Goal: Task Accomplishment & Management: Manage account settings

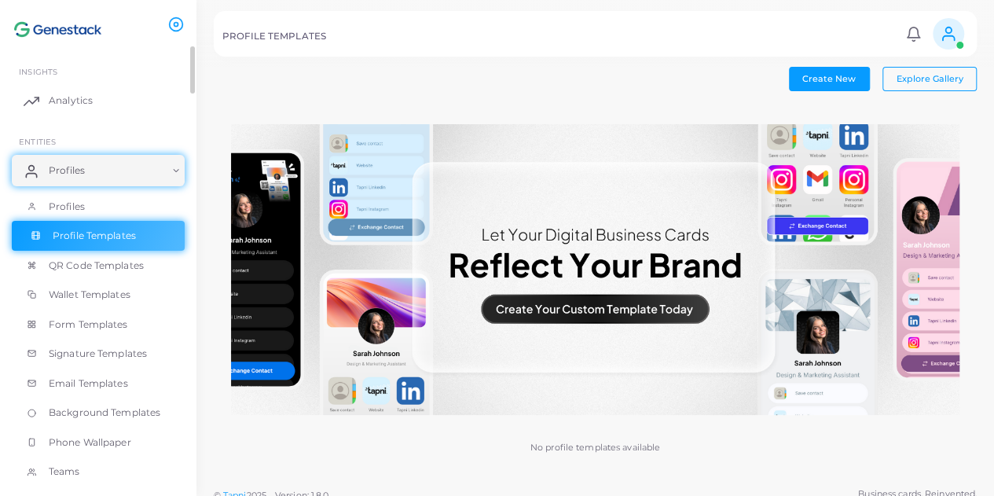
click at [89, 232] on span "Profile Templates" at bounding box center [94, 236] width 83 height 14
click at [859, 80] on button "Create New" at bounding box center [829, 79] width 81 height 24
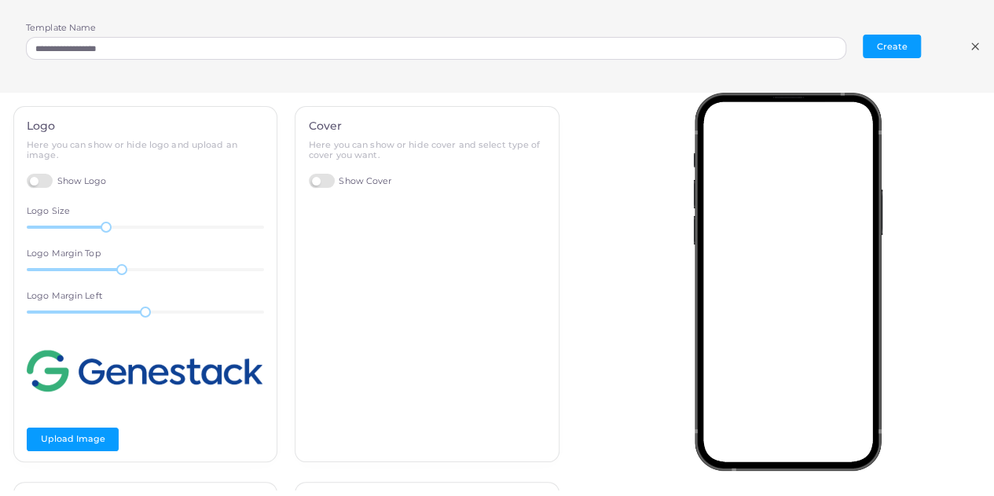
click at [45, 181] on label "Show Logo" at bounding box center [67, 181] width 80 height 15
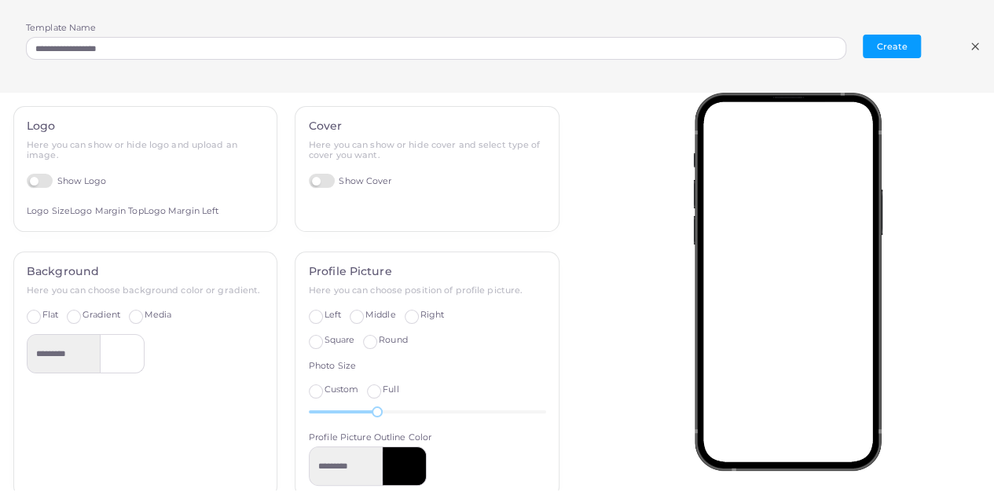
click at [45, 181] on label "Show Logo" at bounding box center [67, 181] width 80 height 15
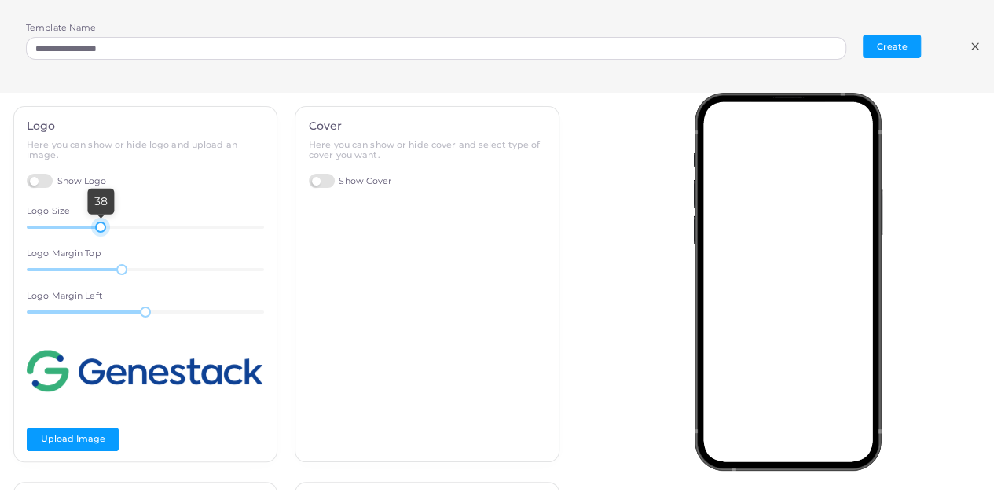
drag, startPoint x: 103, startPoint y: 225, endPoint x: 99, endPoint y: 237, distance: 12.4
click at [99, 237] on div "Logo Here you can show or hide logo and upload an image. Show Logo Logo Size 38…" at bounding box center [145, 284] width 263 height 355
drag, startPoint x: 119, startPoint y: 269, endPoint x: 175, endPoint y: 260, distance: 56.6
click at [175, 264] on div "47" at bounding box center [180, 269] width 11 height 11
drag, startPoint x: 143, startPoint y: 309, endPoint x: 151, endPoint y: 302, distance: 10.1
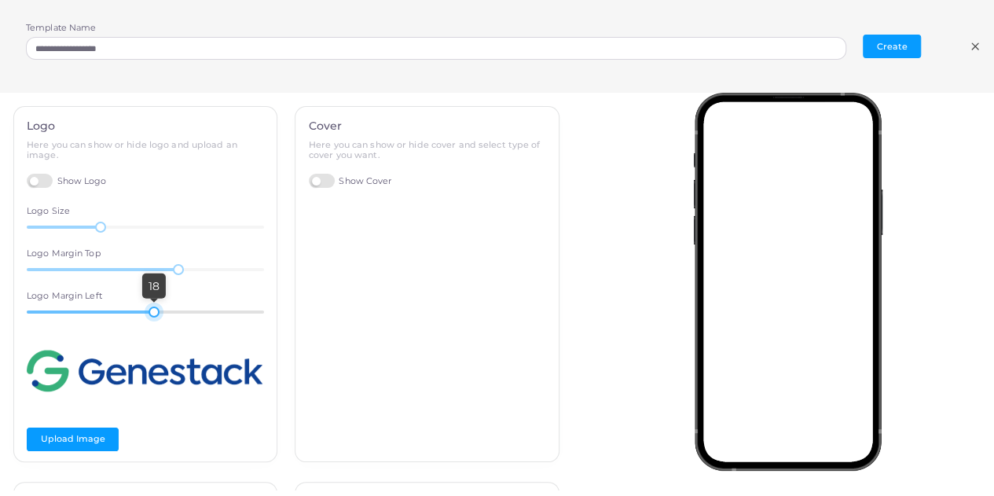
click at [151, 306] on div "18" at bounding box center [153, 311] width 11 height 11
click at [317, 177] on label "Show Cover" at bounding box center [350, 181] width 83 height 15
click at [394, 211] on span "Standard" at bounding box center [413, 210] width 38 height 11
click at [333, 213] on span "Full Width" at bounding box center [346, 210] width 45 height 11
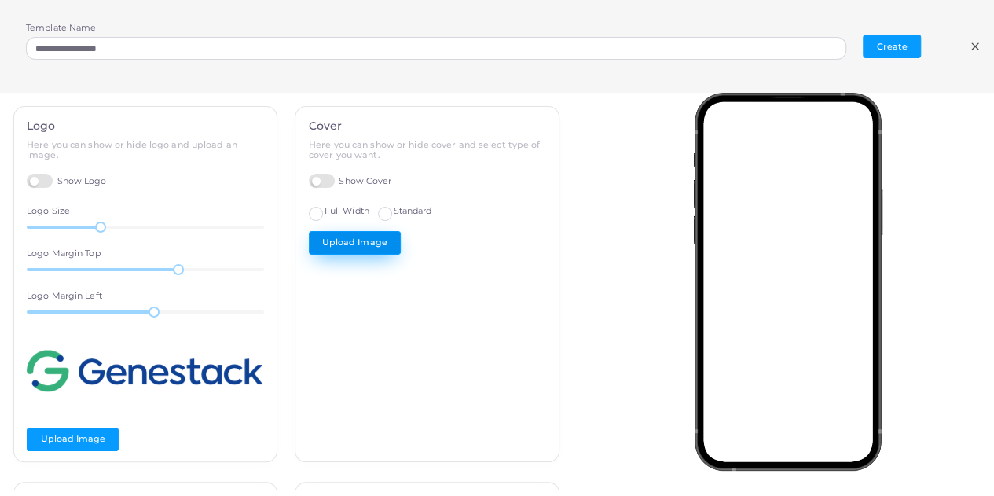
click at [339, 246] on button "Upload Image" at bounding box center [355, 243] width 92 height 24
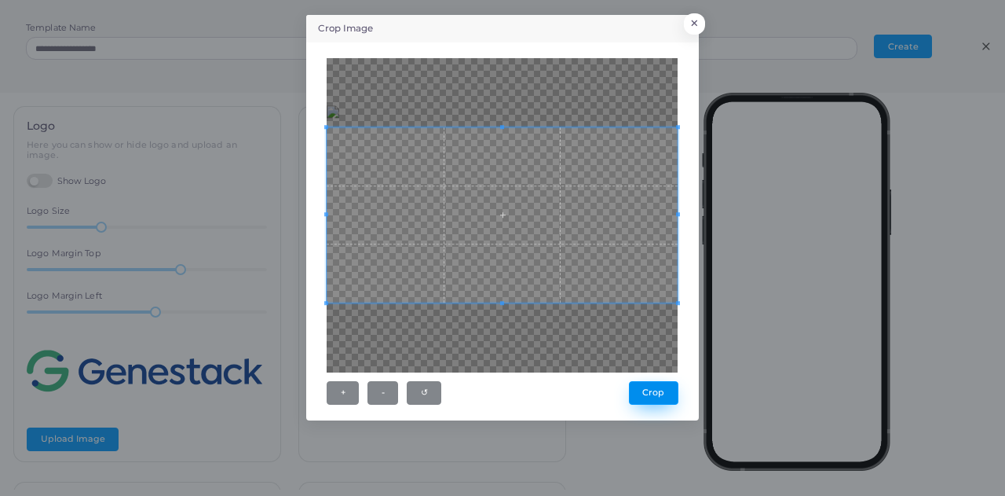
click at [662, 393] on button "Crop" at bounding box center [653, 393] width 49 height 24
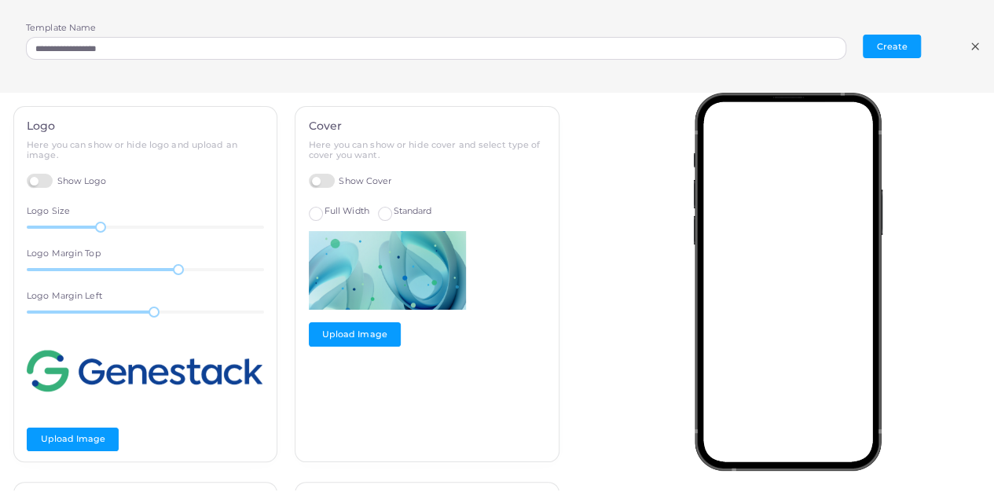
click at [394, 206] on label "Standard" at bounding box center [413, 211] width 38 height 13
click at [324, 214] on label "Full Width" at bounding box center [346, 211] width 45 height 13
click at [394, 214] on label "Standard" at bounding box center [413, 211] width 38 height 13
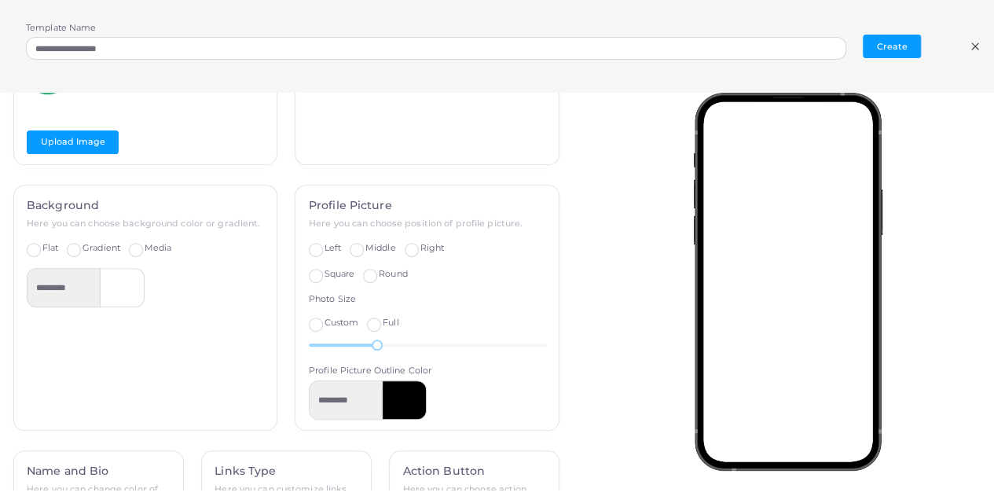
scroll to position [299, 0]
click at [324, 247] on label "Left" at bounding box center [332, 246] width 16 height 13
click at [324, 266] on label "Square" at bounding box center [339, 271] width 31 height 13
click at [419, 245] on span "Right" at bounding box center [431, 245] width 24 height 11
click at [365, 240] on label "Middle" at bounding box center [380, 246] width 31 height 13
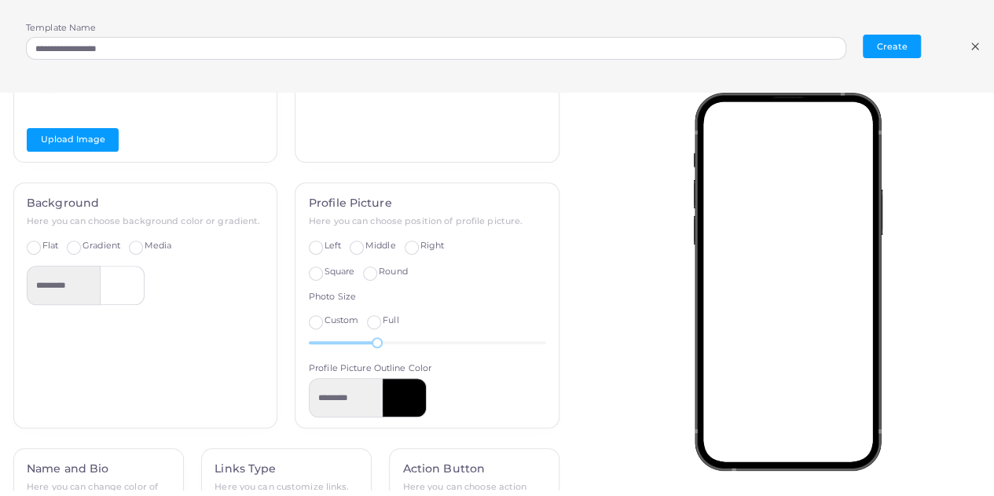
click at [363, 281] on div "Profile Picture Here you can choose position of profile picture. Left Middle Ri…" at bounding box center [426, 305] width 263 height 244
click at [379, 266] on label "Round" at bounding box center [393, 271] width 29 height 13
click at [383, 316] on label "Full" at bounding box center [391, 320] width 16 height 13
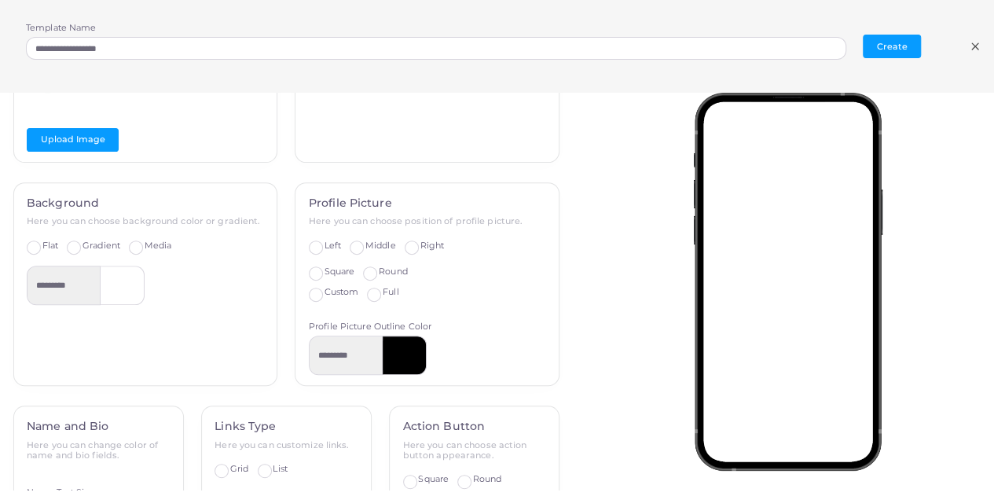
click at [324, 294] on label "Custom" at bounding box center [341, 292] width 35 height 13
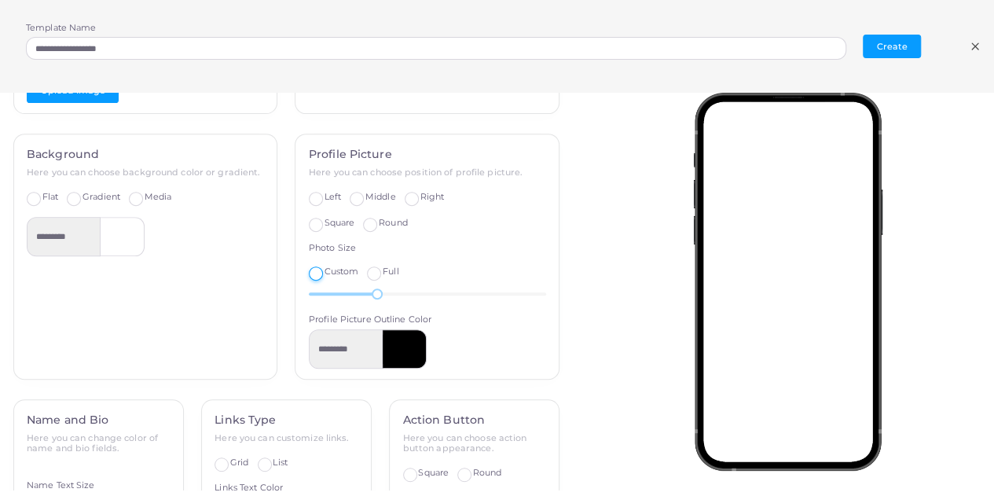
scroll to position [353, 0]
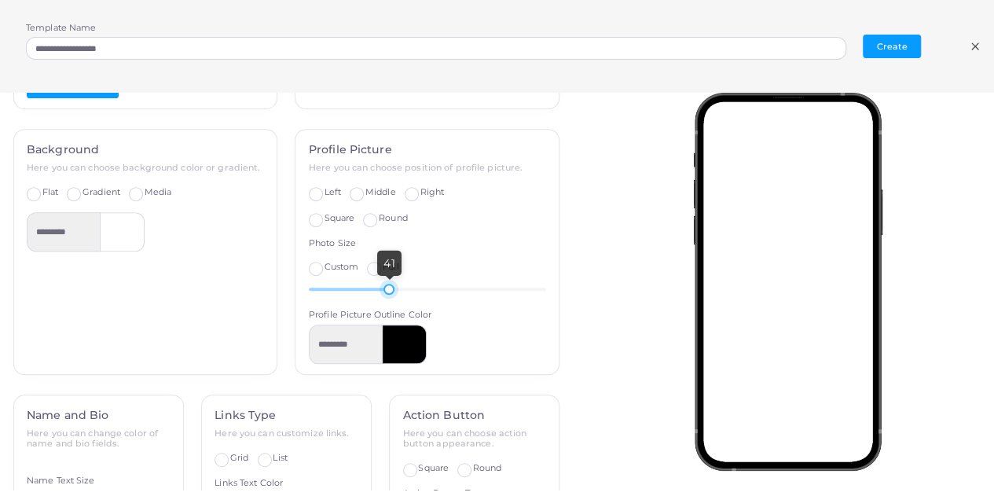
drag, startPoint x: 371, startPoint y: 284, endPoint x: 383, endPoint y: 303, distance: 23.3
click at [383, 303] on div "Profile Picture Here you can choose position of profile picture. Left Middle Ri…" at bounding box center [426, 252] width 263 height 244
click at [150, 198] on div "Background Here you can choose background color or gradient. Flat Gradient Medi…" at bounding box center [145, 252] width 263 height 244
click at [145, 192] on label "Media" at bounding box center [158, 192] width 27 height 13
click at [64, 225] on button "Upload Image" at bounding box center [73, 224] width 92 height 24
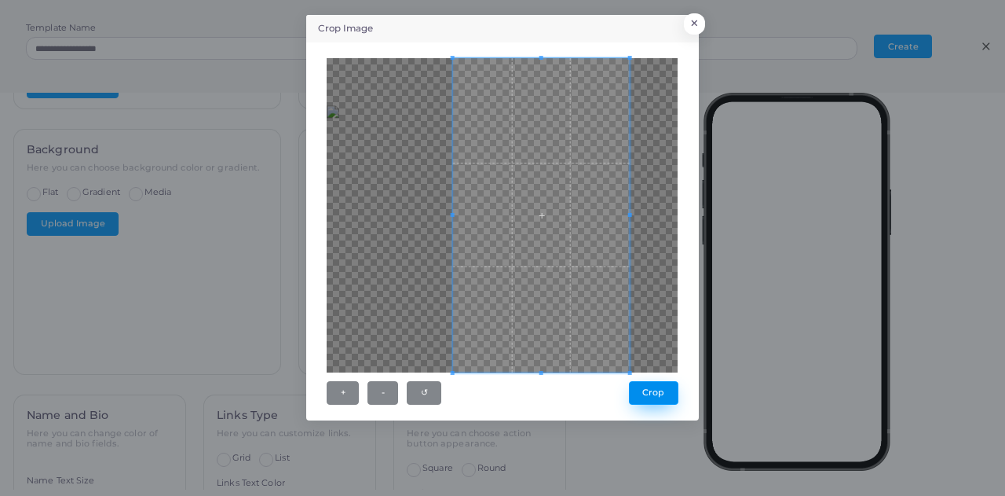
click at [649, 386] on button "Crop" at bounding box center [653, 393] width 49 height 24
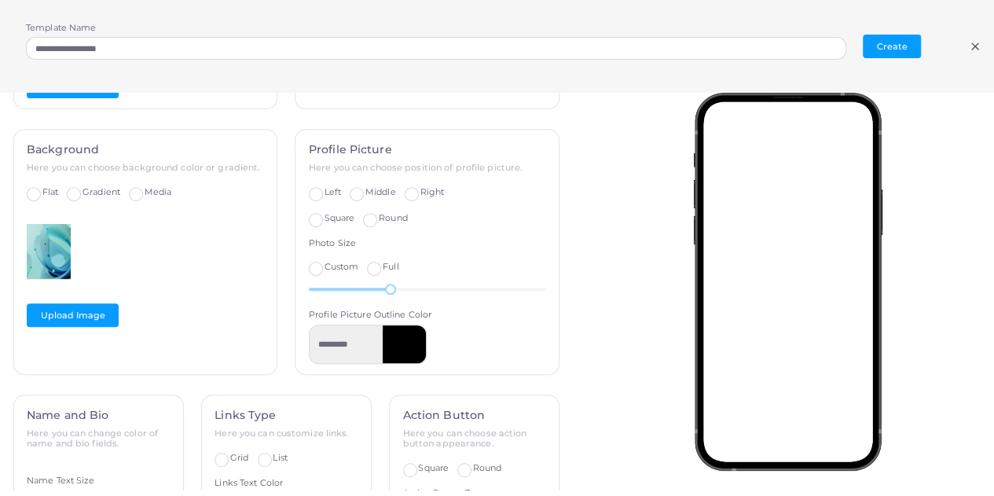
click at [82, 193] on label "Gradient" at bounding box center [101, 192] width 38 height 13
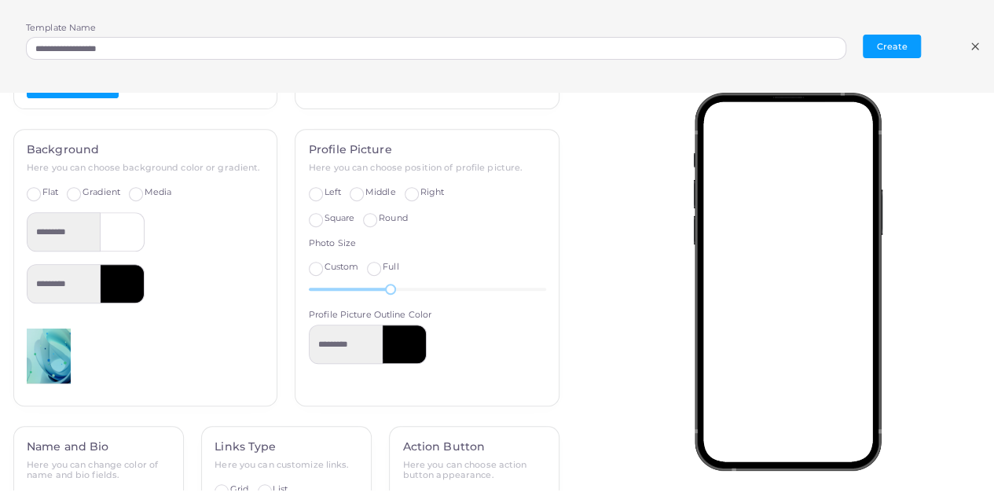
click at [42, 192] on label "Flat" at bounding box center [50, 192] width 16 height 13
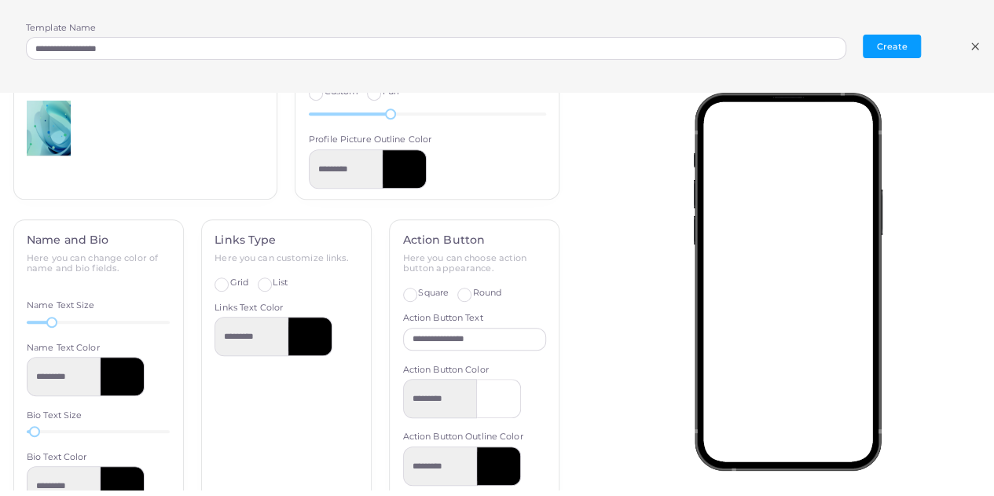
scroll to position [535, 0]
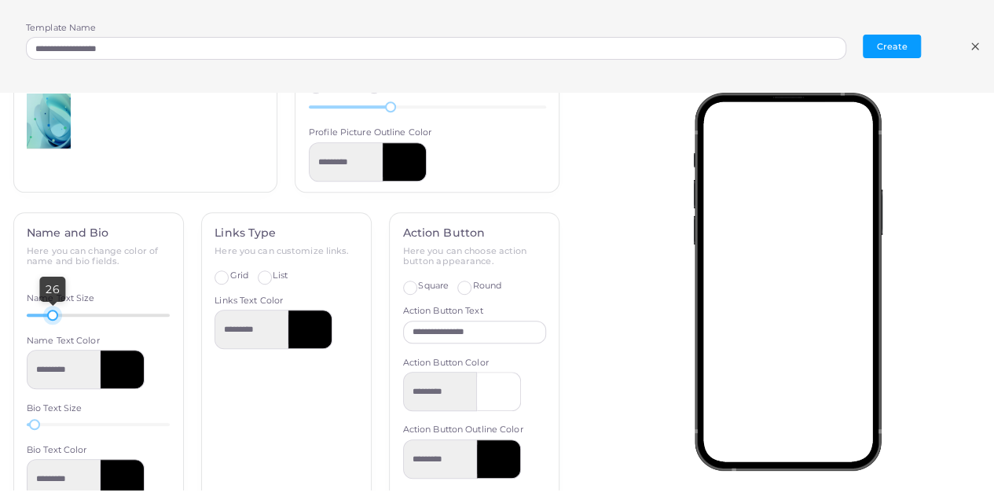
click at [52, 316] on div at bounding box center [52, 314] width 11 height 11
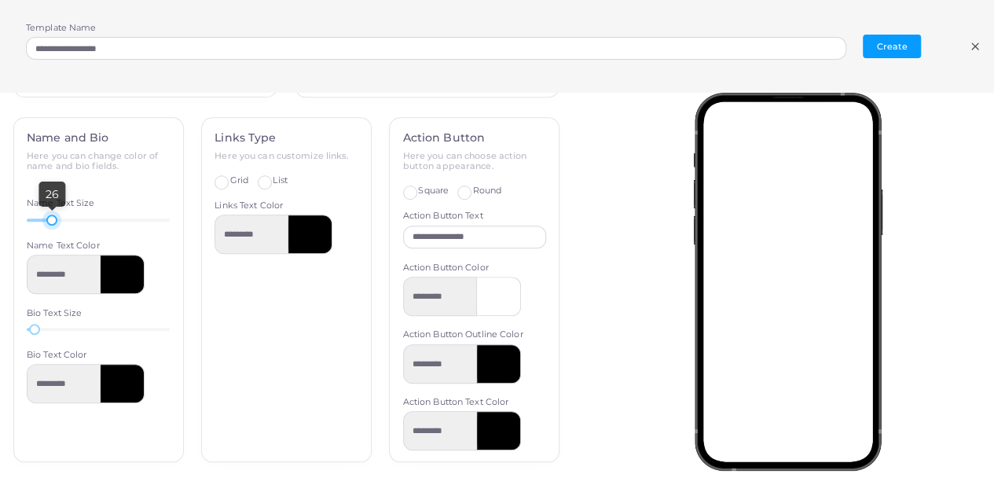
scroll to position [632, 0]
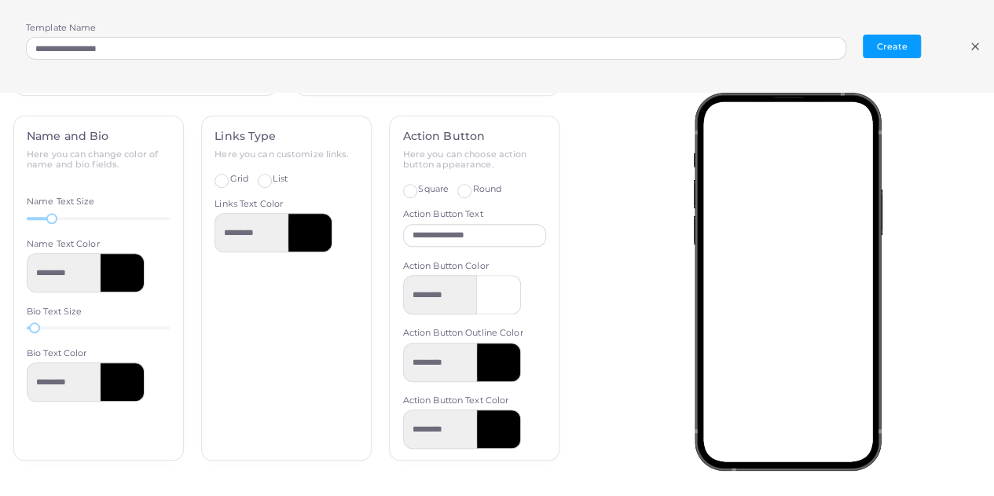
click at [273, 174] on label "List" at bounding box center [280, 179] width 14 height 13
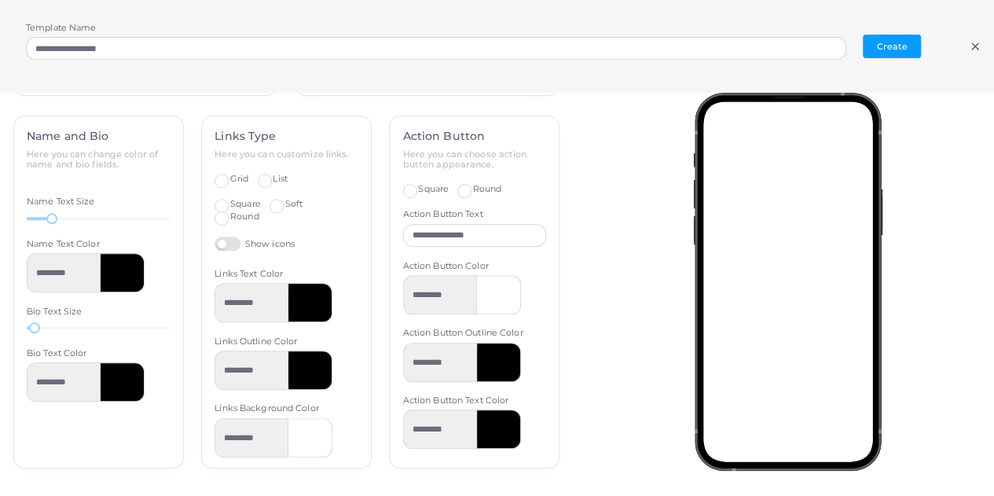
click at [230, 181] on label "Grid" at bounding box center [239, 179] width 18 height 13
type input "*********"
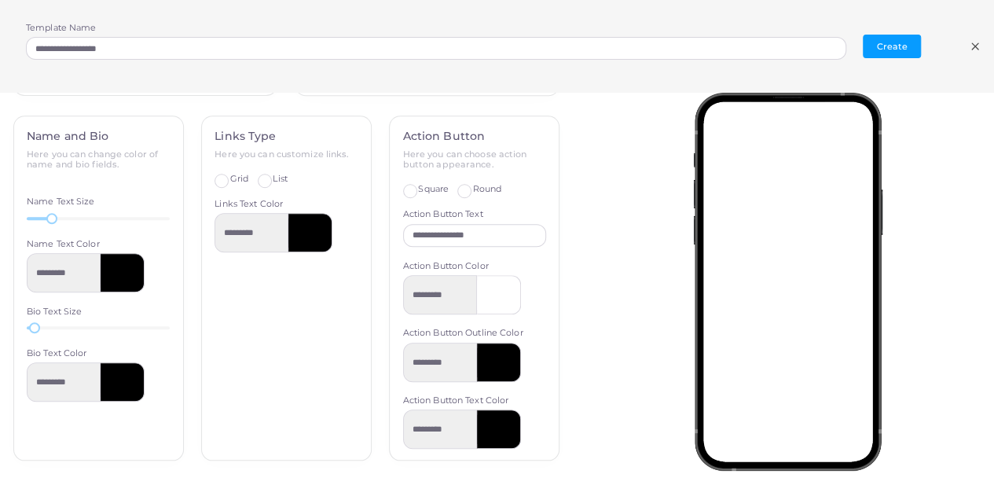
click at [273, 183] on label "List" at bounding box center [280, 179] width 14 height 13
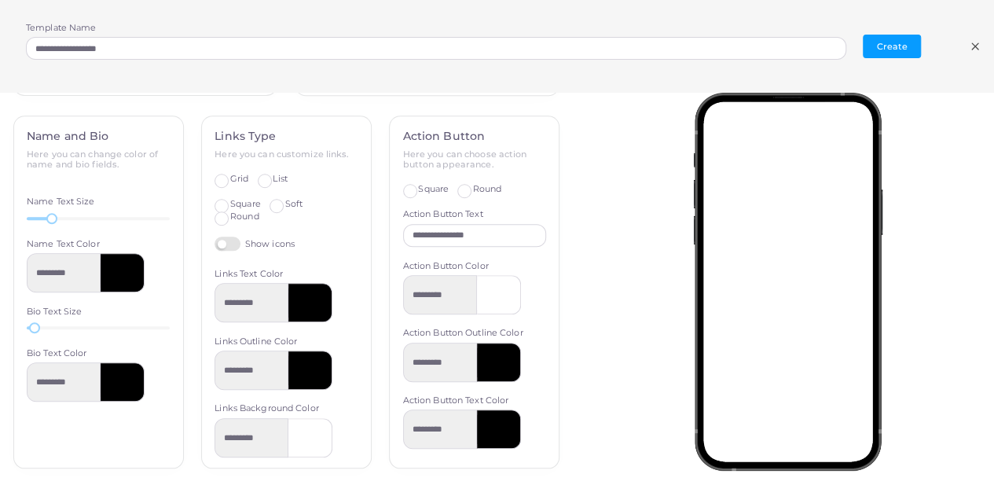
click at [230, 212] on label "Round" at bounding box center [244, 217] width 29 height 13
click at [230, 198] on label "Square" at bounding box center [245, 204] width 31 height 13
click at [292, 203] on span "Soft" at bounding box center [293, 203] width 17 height 11
click at [402, 178] on div "**********" at bounding box center [474, 291] width 169 height 351
click at [418, 191] on label "Square" at bounding box center [433, 189] width 31 height 13
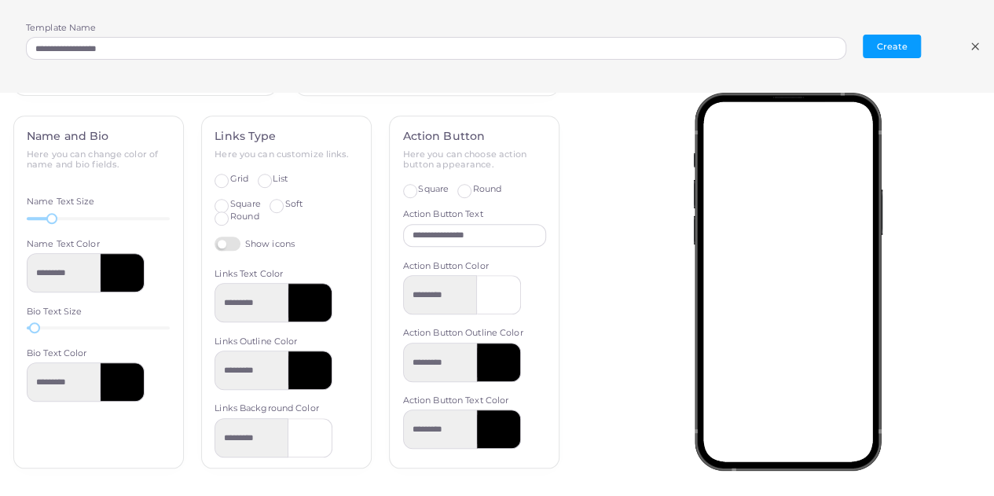
click at [463, 190] on div "Round" at bounding box center [479, 189] width 44 height 13
click at [473, 190] on label "Round" at bounding box center [487, 189] width 29 height 13
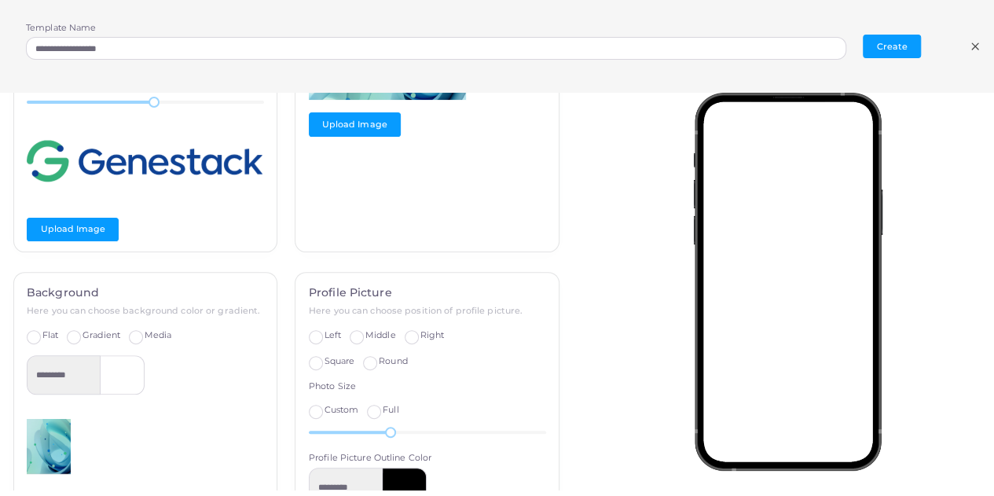
scroll to position [209, 0]
click at [974, 49] on icon at bounding box center [974, 46] width 13 height 13
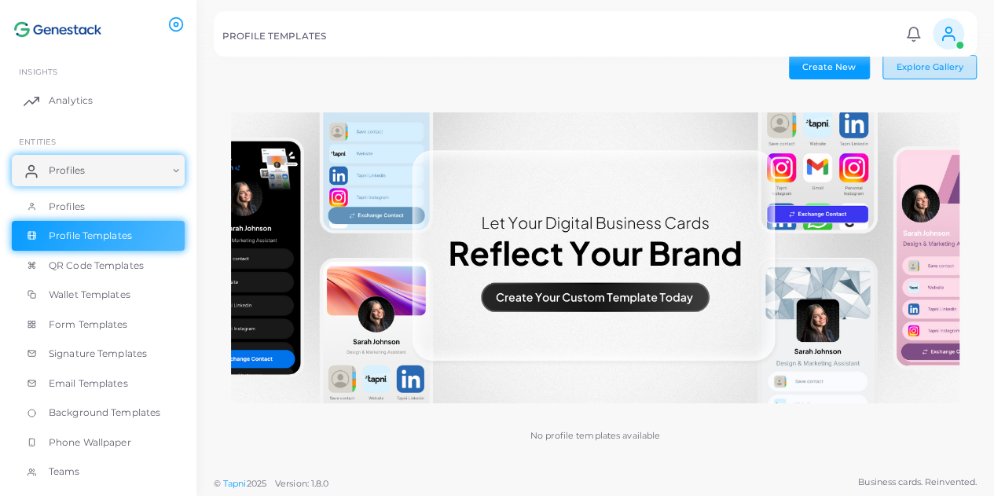
click at [924, 74] on button "Explore Gallery" at bounding box center [929, 67] width 94 height 24
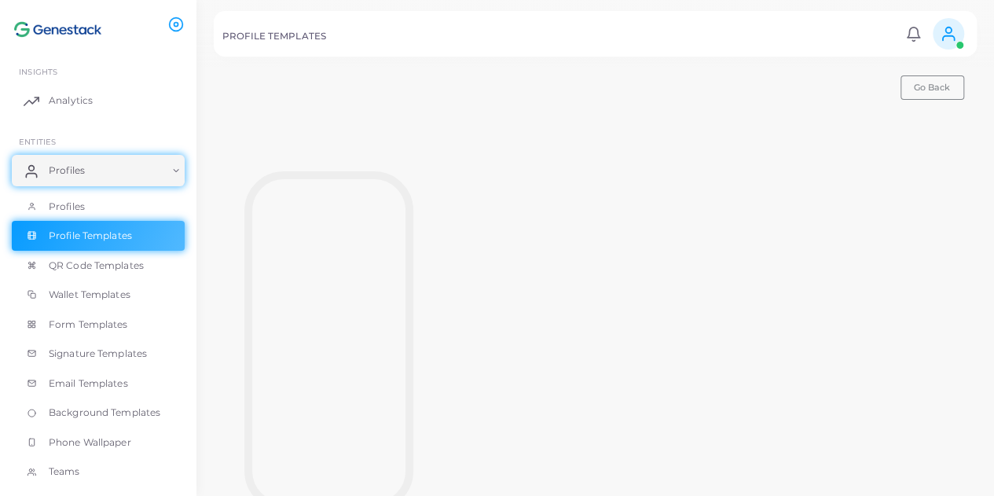
scroll to position [0, 0]
click at [926, 87] on button "Go Back" at bounding box center [932, 94] width 64 height 24
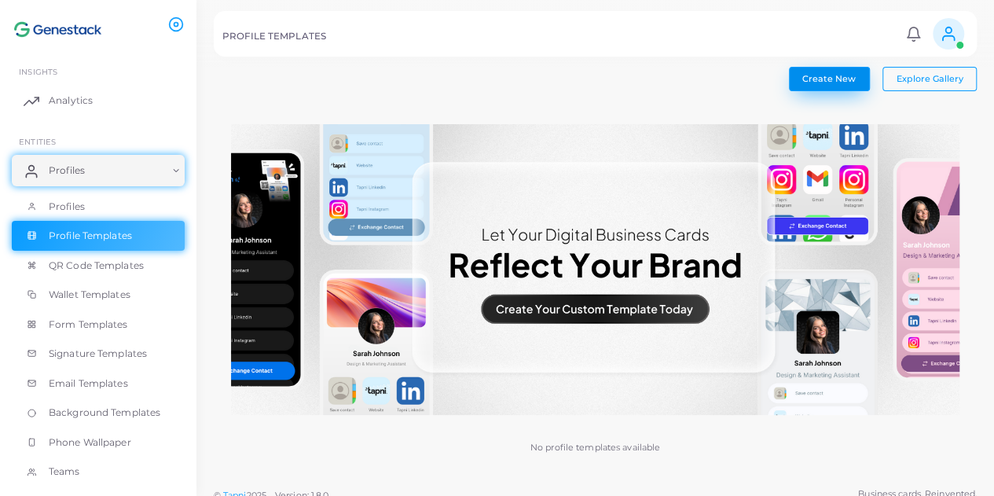
click at [829, 82] on span "Create New" at bounding box center [828, 78] width 53 height 11
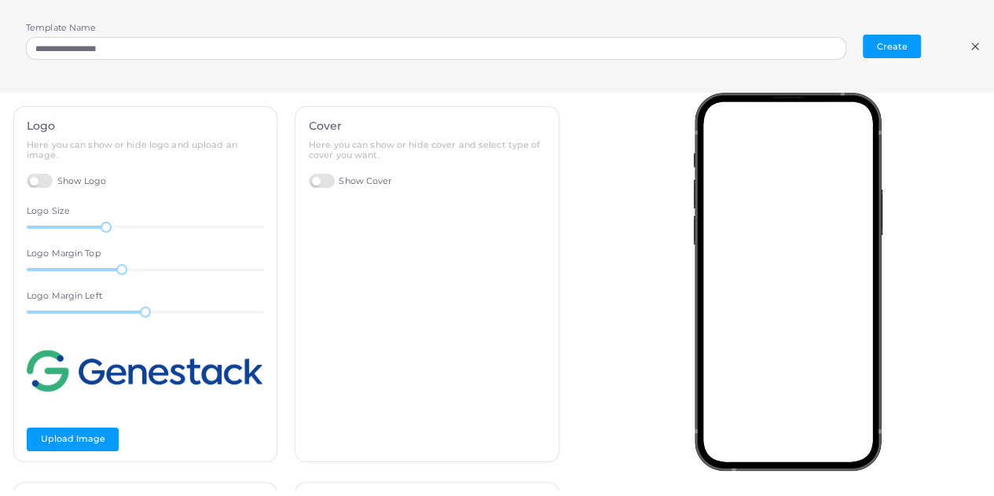
click at [55, 178] on label "Show Logo" at bounding box center [67, 181] width 80 height 15
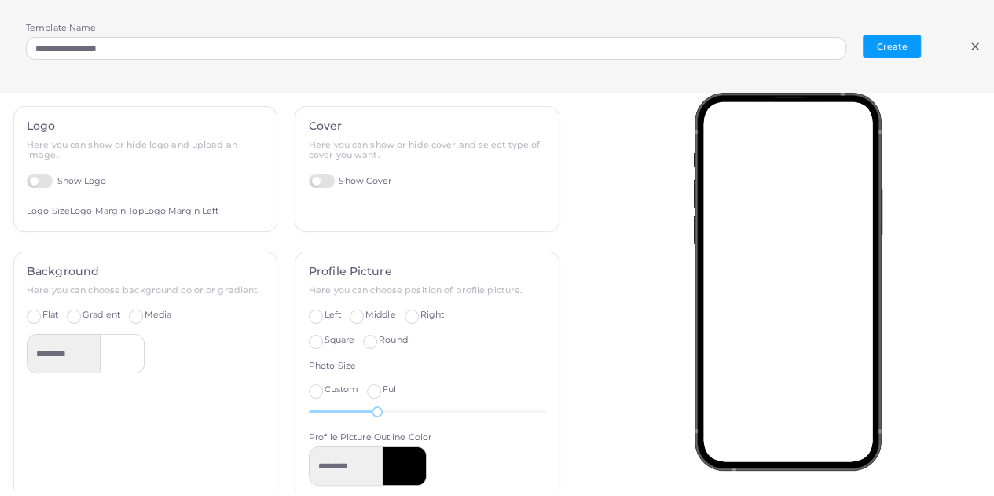
click at [43, 179] on label "Show Logo" at bounding box center [67, 181] width 80 height 15
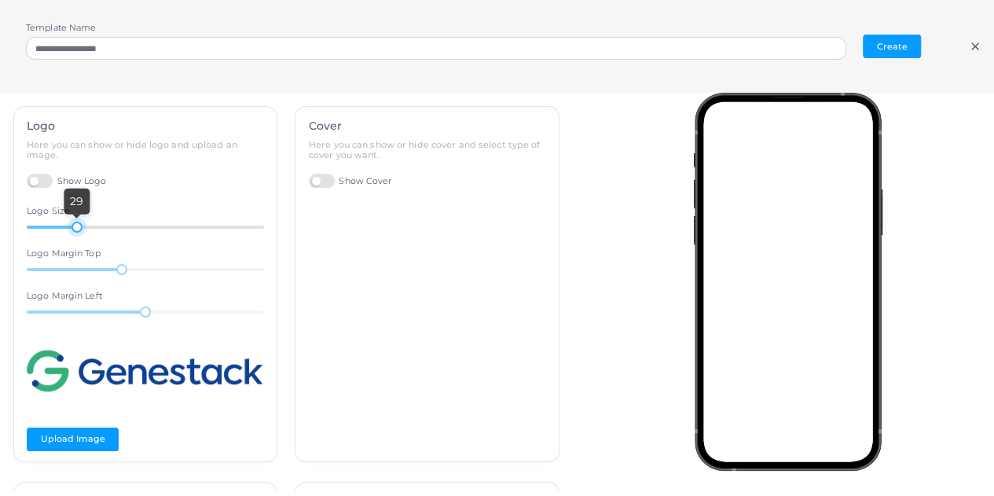
drag, startPoint x: 105, startPoint y: 230, endPoint x: 75, endPoint y: 230, distance: 29.8
click at [75, 230] on div at bounding box center [76, 227] width 11 height 11
drag, startPoint x: 119, startPoint y: 271, endPoint x: 127, endPoint y: 248, distance: 24.1
click at [137, 264] on div "23" at bounding box center [142, 269] width 11 height 11
drag, startPoint x: 142, startPoint y: 317, endPoint x: 246, endPoint y: 298, distance: 105.4
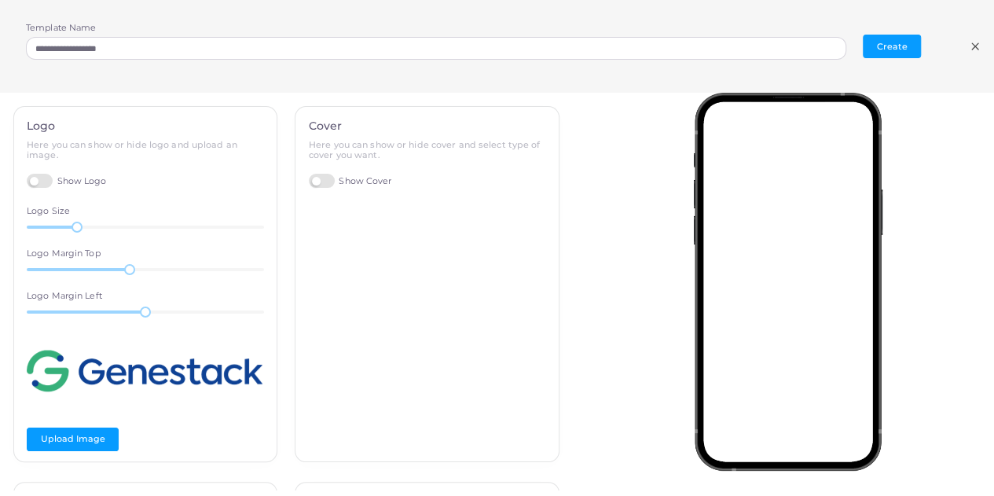
click at [246, 298] on div "Logo Here you can show or hide logo and upload an image. Show Logo Logo Size 29…" at bounding box center [145, 284] width 263 height 355
click at [149, 313] on div at bounding box center [152, 311] width 11 height 11
click at [322, 178] on label "Show Cover" at bounding box center [350, 181] width 83 height 15
click at [394, 210] on span "Standard" at bounding box center [413, 210] width 38 height 11
click at [324, 243] on button "Upload Image" at bounding box center [355, 243] width 92 height 24
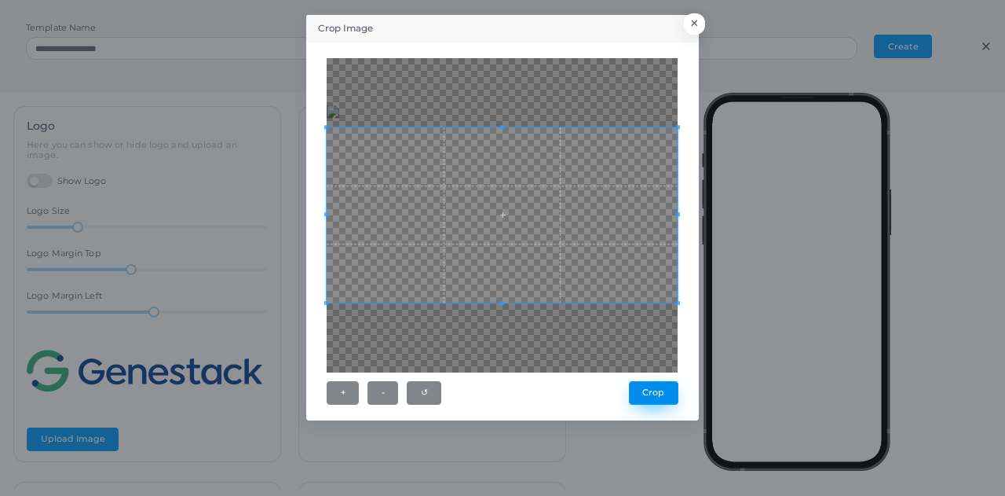
click at [639, 389] on button "Crop" at bounding box center [653, 393] width 49 height 24
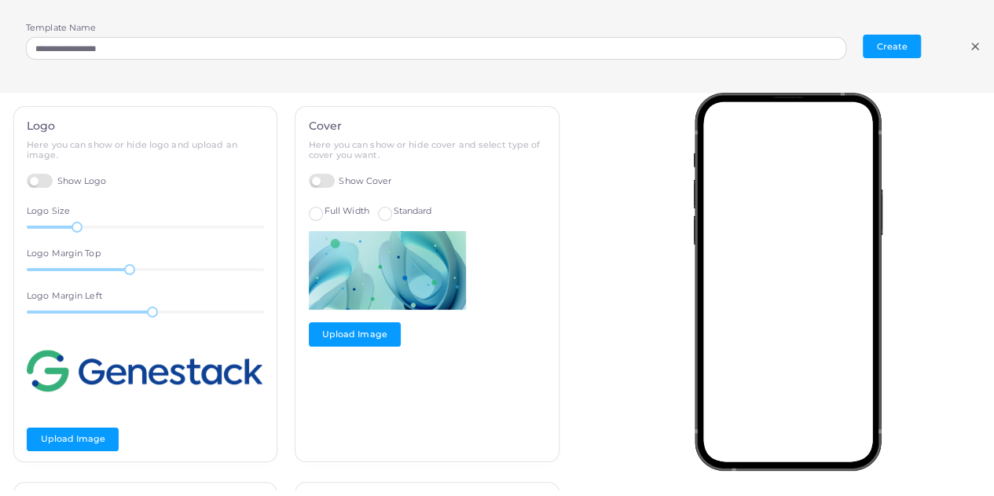
click at [336, 214] on span "Full Width" at bounding box center [346, 210] width 45 height 11
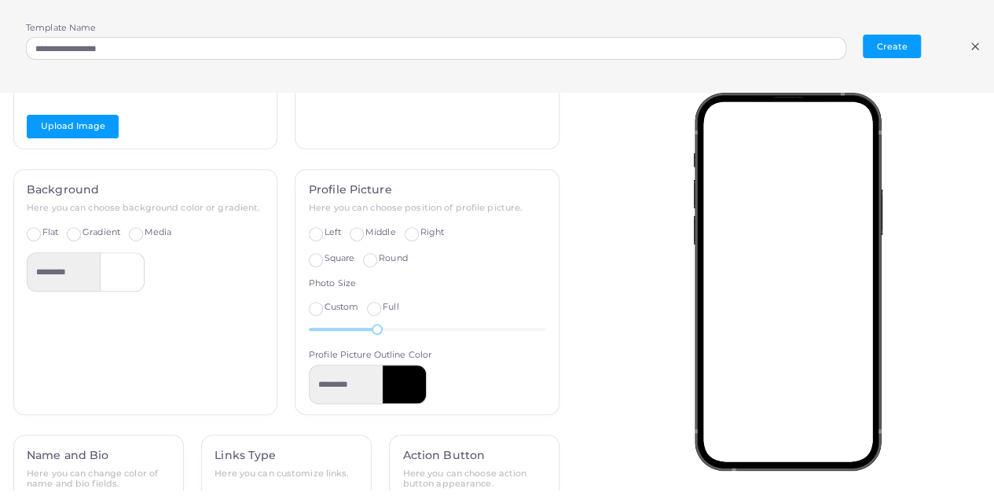
scroll to position [314, 0]
click at [93, 233] on span "Gradient" at bounding box center [101, 230] width 38 height 11
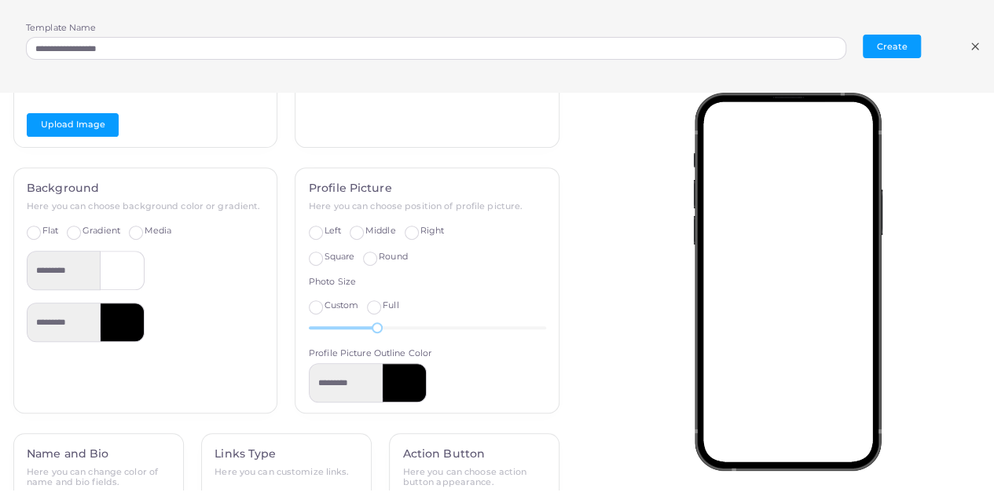
click at [160, 222] on div "Background Here you can choose background color or gradient. Flat Gradient Medi…" at bounding box center [145, 290] width 263 height 244
click at [145, 231] on label "Media" at bounding box center [158, 231] width 27 height 13
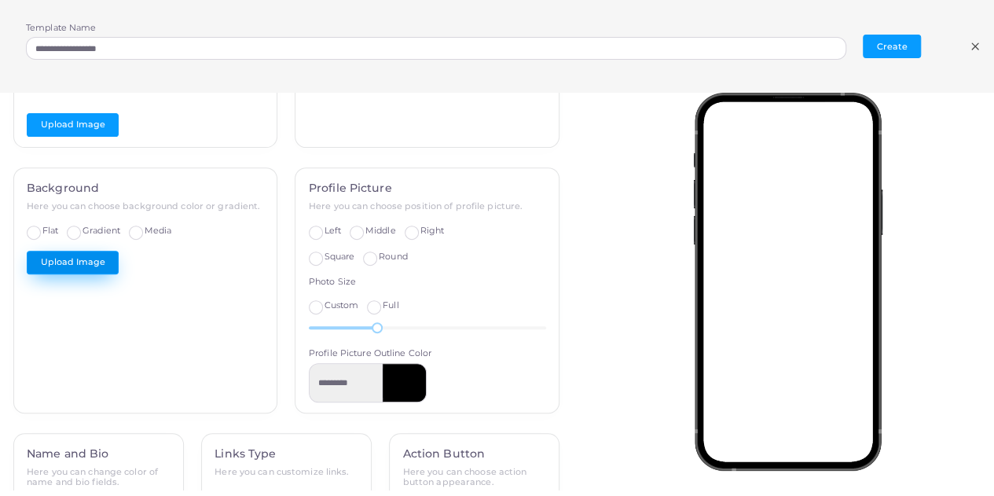
click at [59, 266] on button "Upload Image" at bounding box center [73, 263] width 92 height 24
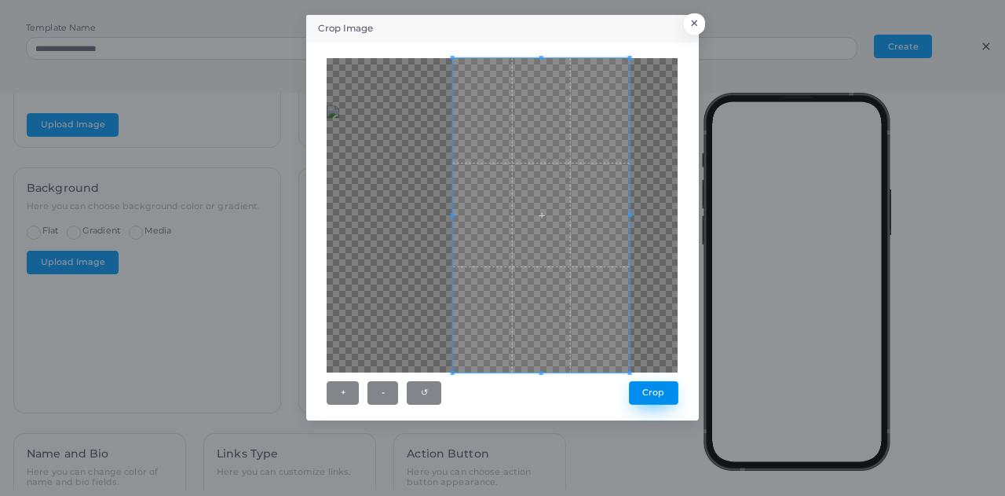
click at [663, 392] on button "Crop" at bounding box center [653, 393] width 49 height 24
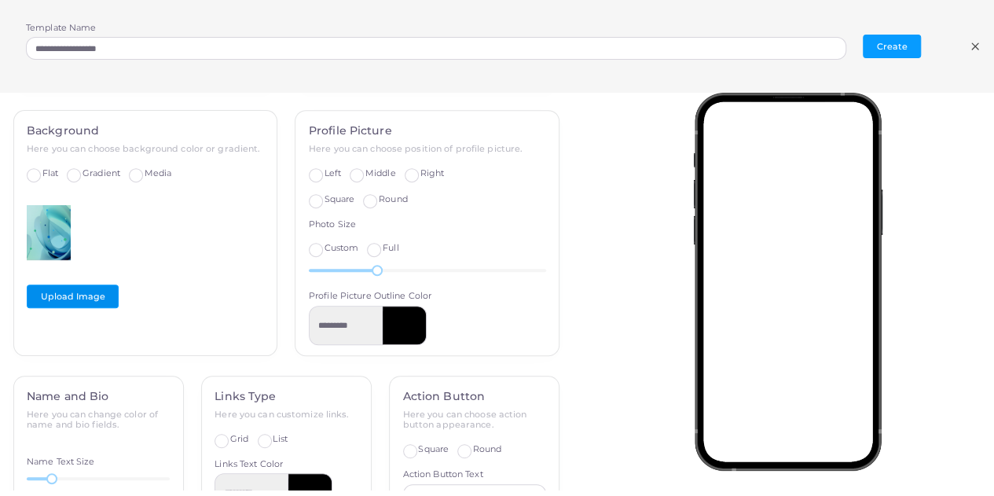
scroll to position [379, 0]
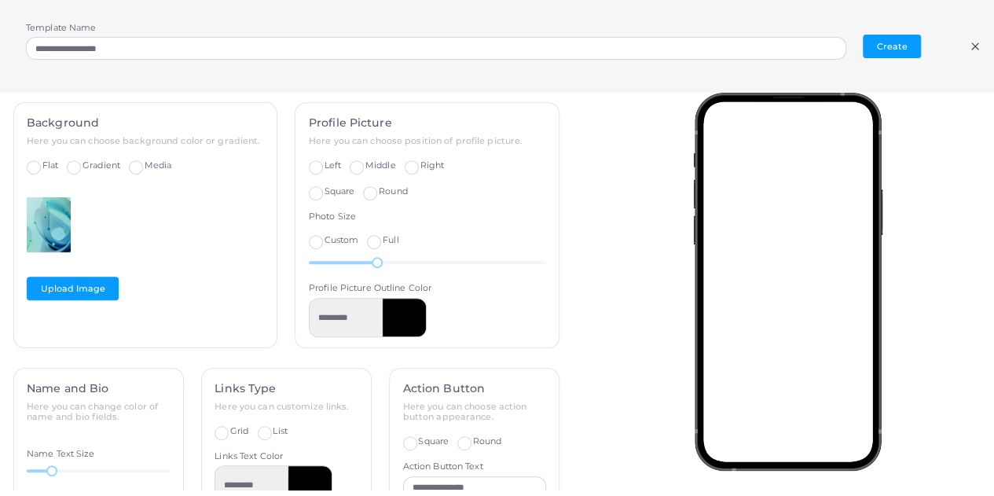
click at [314, 159] on div "Left" at bounding box center [325, 165] width 32 height 13
click at [324, 170] on label "Left" at bounding box center [332, 165] width 16 height 13
click at [324, 187] on label "Square" at bounding box center [339, 191] width 31 height 13
click at [426, 156] on div "Profile Picture Here you can choose position of profile picture. Left Middle Ri…" at bounding box center [426, 225] width 263 height 244
click at [419, 164] on label "Right" at bounding box center [431, 165] width 24 height 13
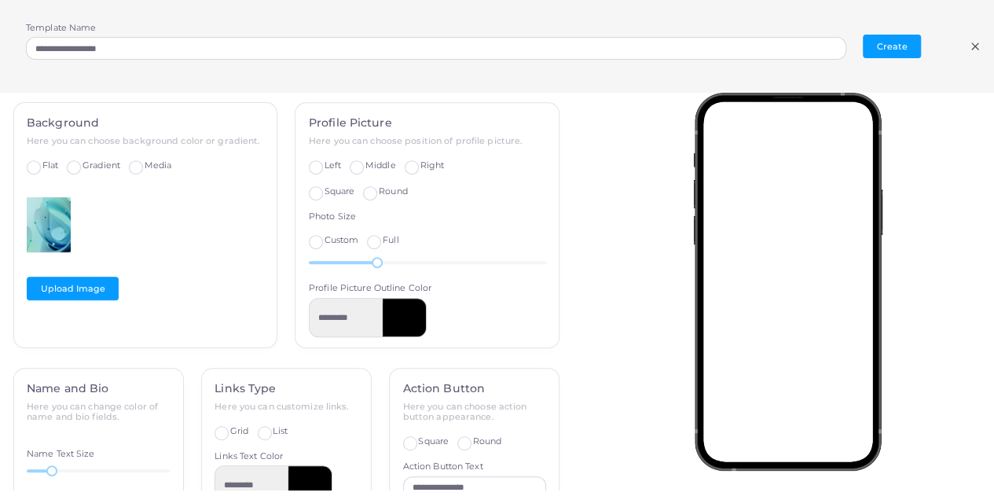
click at [365, 162] on label "Middle" at bounding box center [380, 165] width 31 height 13
click at [383, 241] on label "Full" at bounding box center [391, 240] width 16 height 13
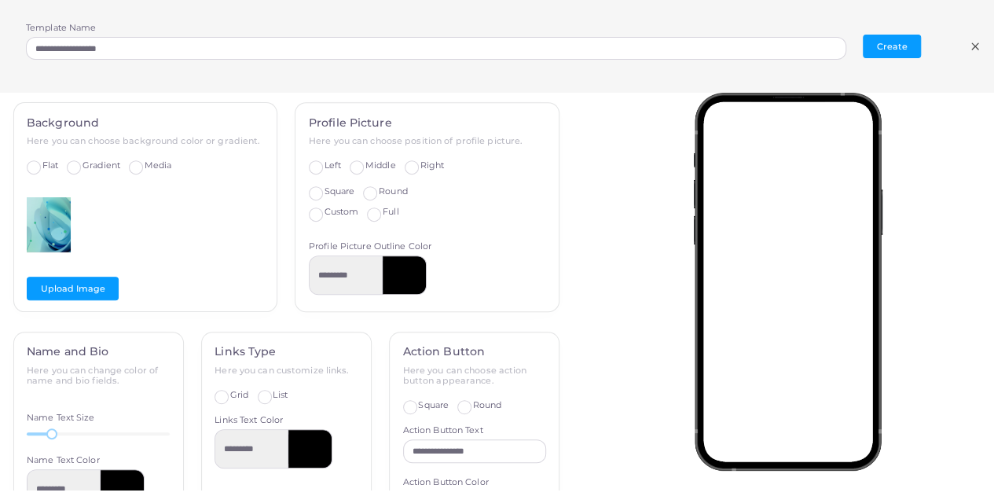
click at [324, 211] on label "Custom" at bounding box center [341, 212] width 35 height 13
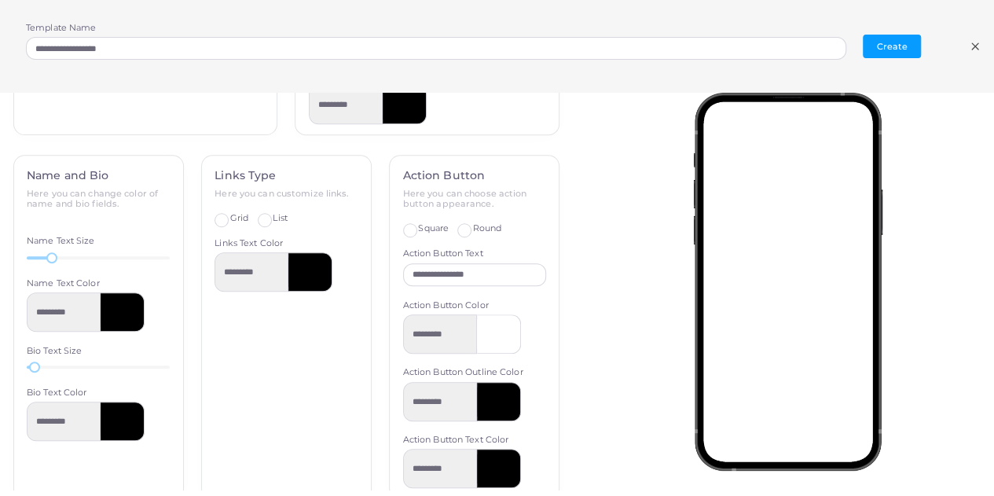
scroll to position [594, 0]
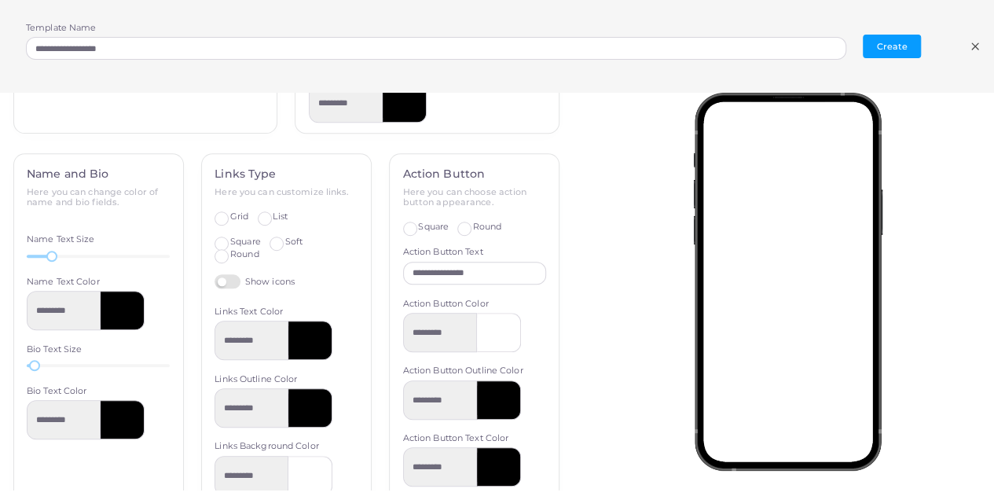
click at [230, 238] on label "Square" at bounding box center [245, 242] width 31 height 13
click at [229, 284] on label "Show icons" at bounding box center [254, 281] width 80 height 15
click at [230, 249] on label "Round" at bounding box center [244, 254] width 29 height 13
drag, startPoint x: 50, startPoint y: 252, endPoint x: 77, endPoint y: 243, distance: 28.3
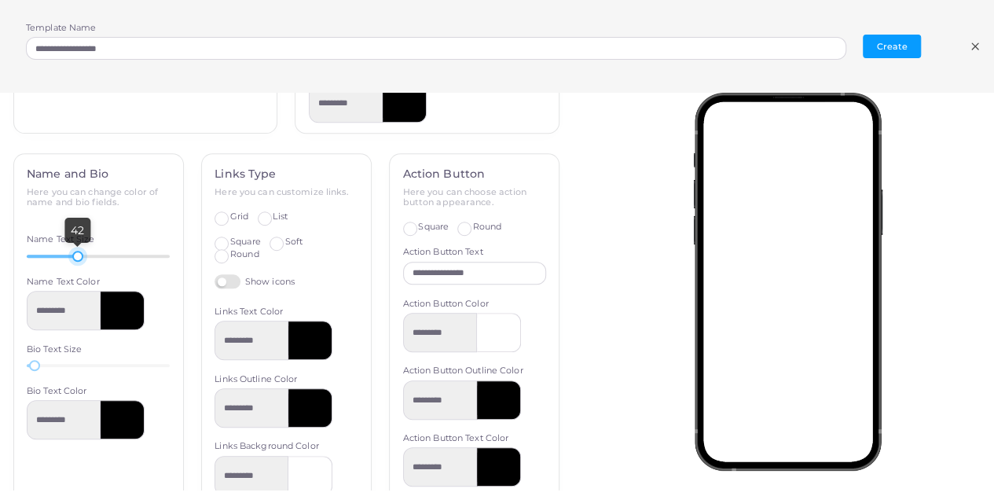
click at [77, 251] on div "42" at bounding box center [77, 256] width 11 height 11
click at [418, 222] on label "Square" at bounding box center [433, 227] width 31 height 13
click at [464, 227] on div "Round" at bounding box center [479, 227] width 44 height 13
click at [473, 225] on label "Round" at bounding box center [487, 227] width 29 height 13
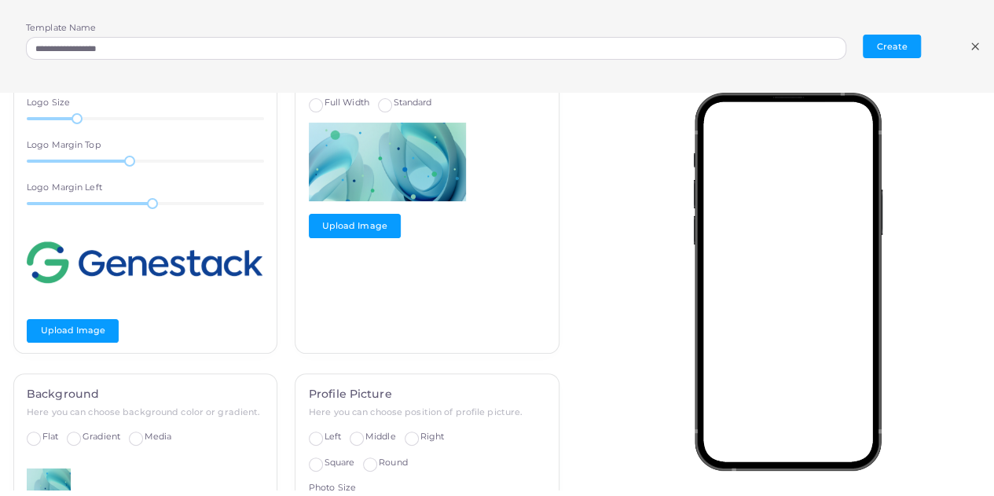
scroll to position [0, 0]
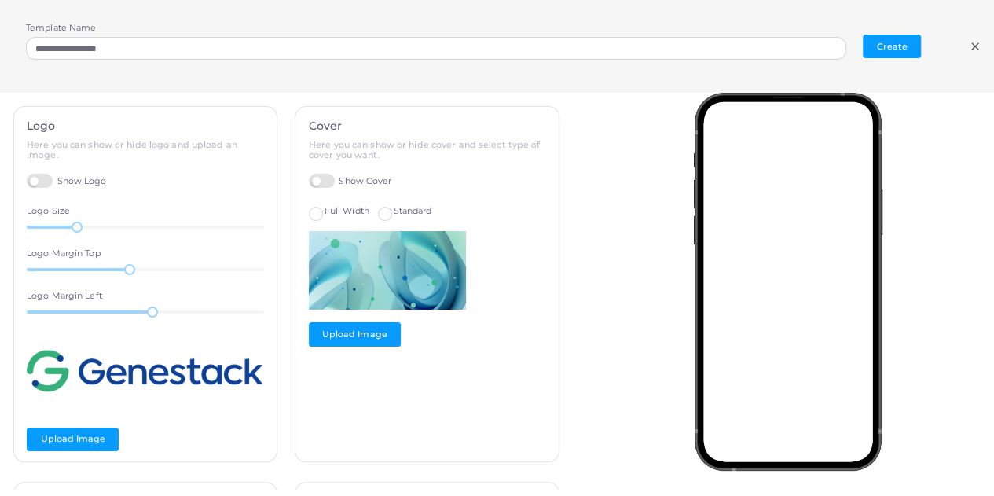
click at [972, 49] on icon at bounding box center [974, 46] width 13 height 13
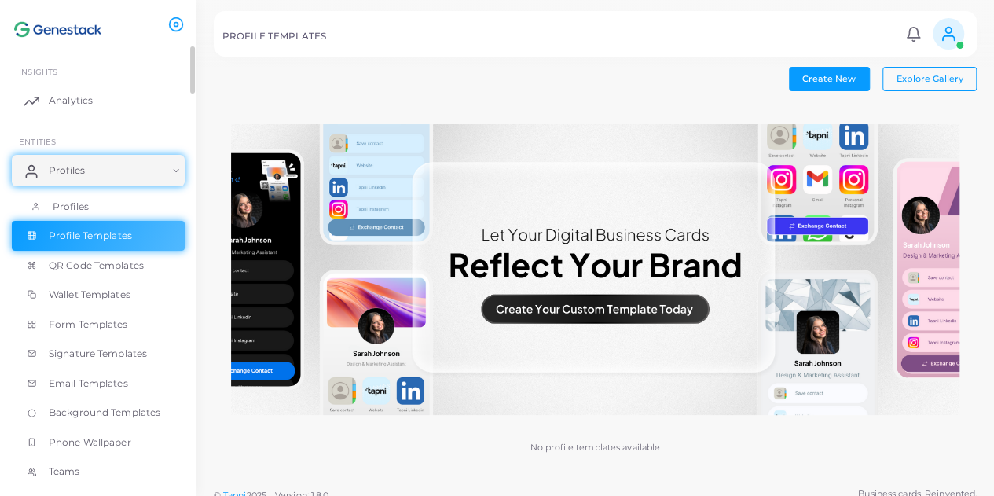
click at [123, 213] on link "Profiles" at bounding box center [98, 207] width 173 height 30
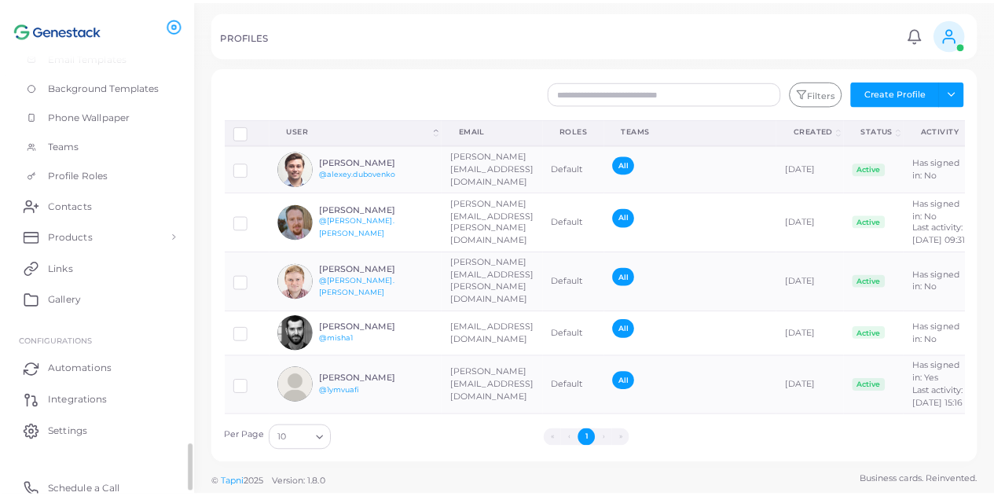
scroll to position [335, 0]
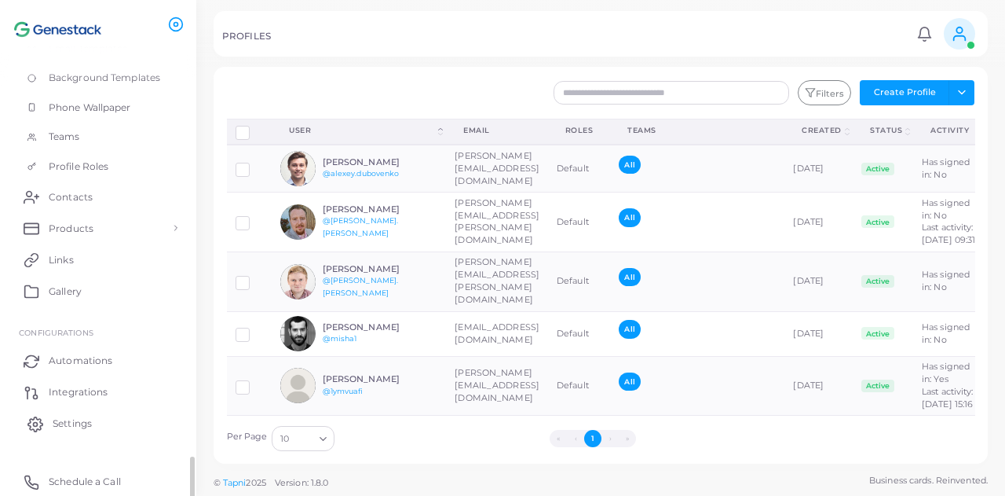
click at [101, 420] on link "Settings" at bounding box center [98, 423] width 173 height 31
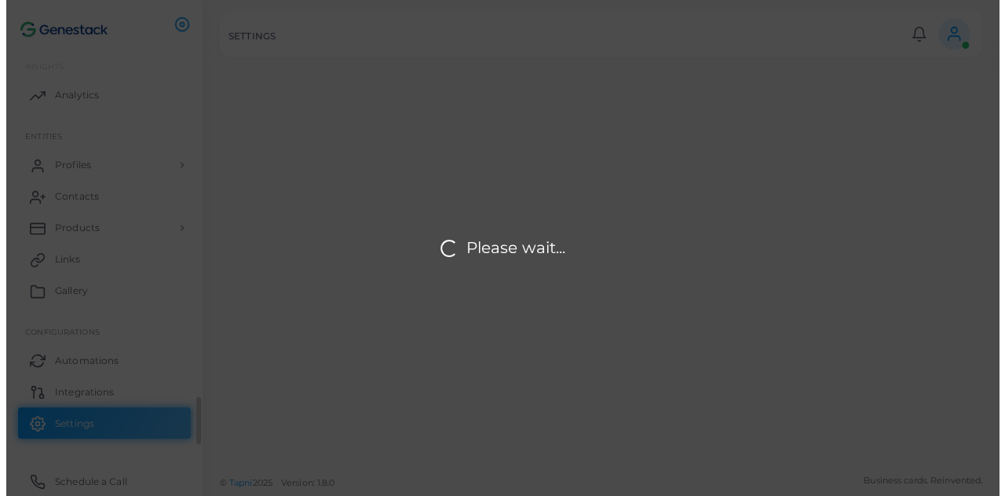
scroll to position [5, 0]
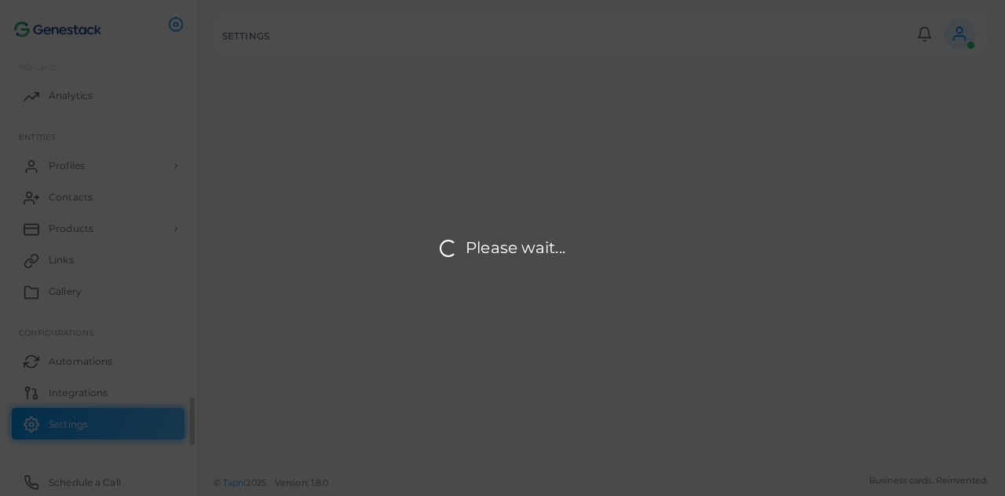
type input "*********"
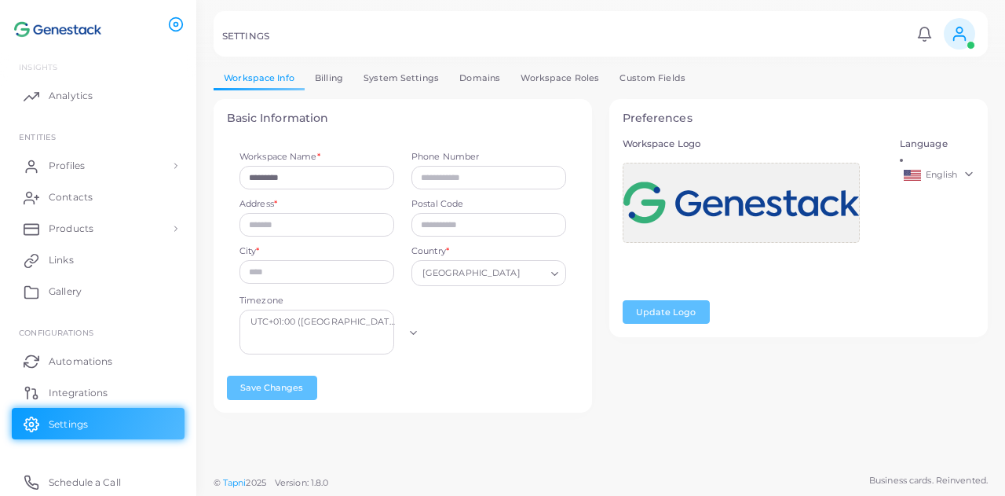
click at [968, 37] on span at bounding box center [959, 33] width 31 height 31
click at [107, 167] on link "Profiles" at bounding box center [98, 165] width 173 height 31
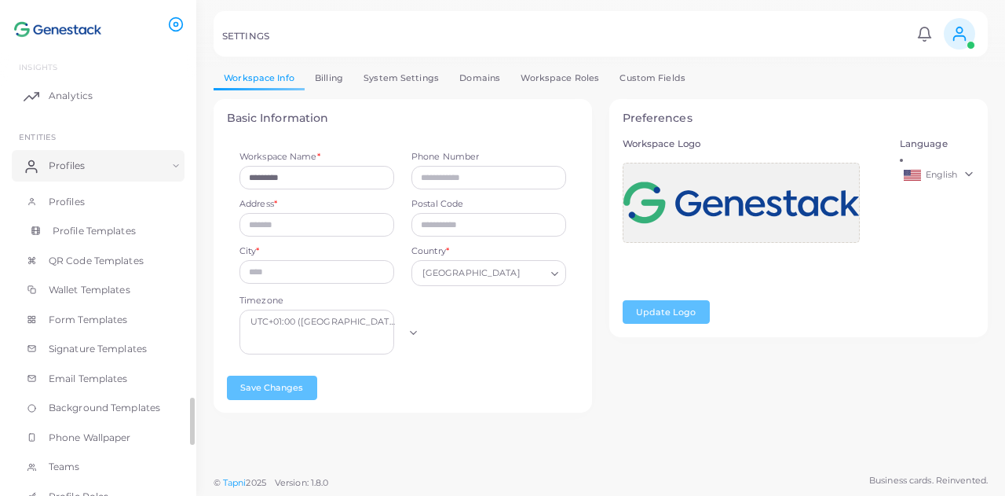
click at [99, 216] on link "Profile Templates" at bounding box center [98, 231] width 173 height 30
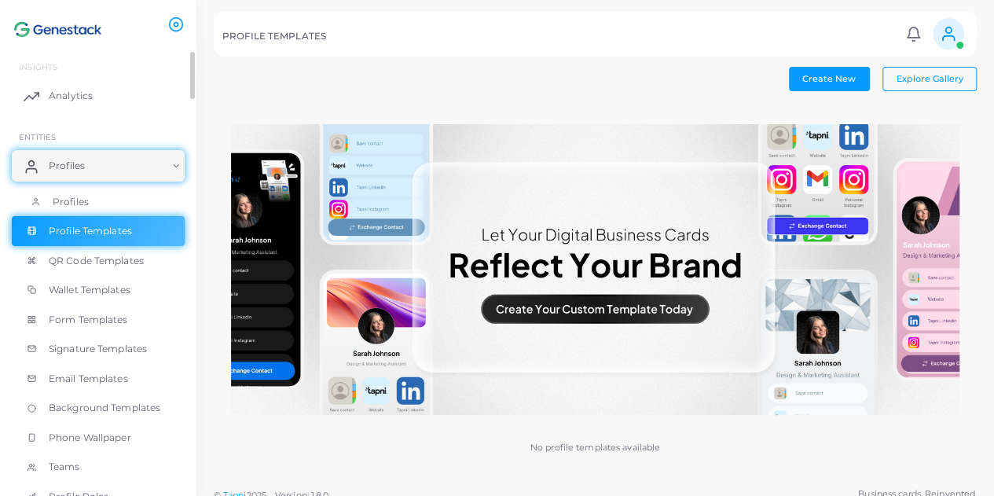
click at [102, 203] on link "Profiles" at bounding box center [98, 202] width 173 height 30
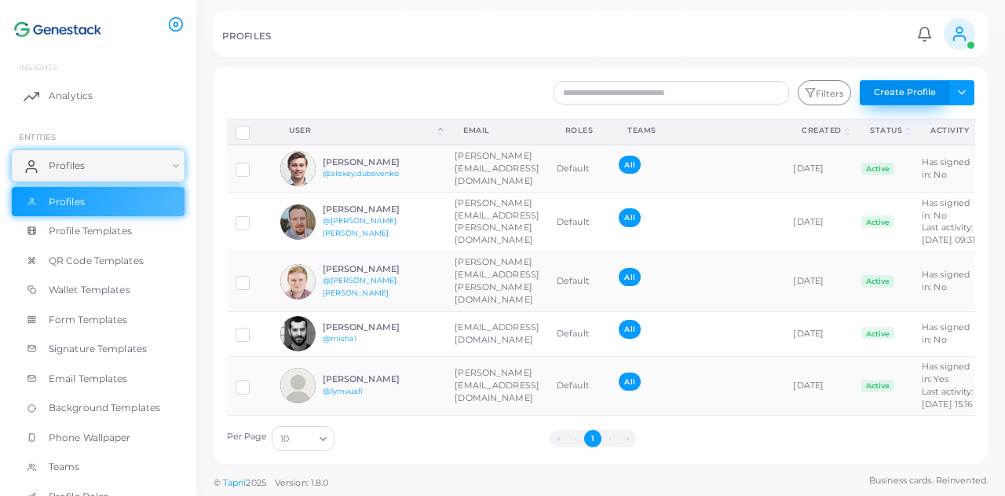
click at [913, 101] on button "Create Profile" at bounding box center [905, 92] width 90 height 25
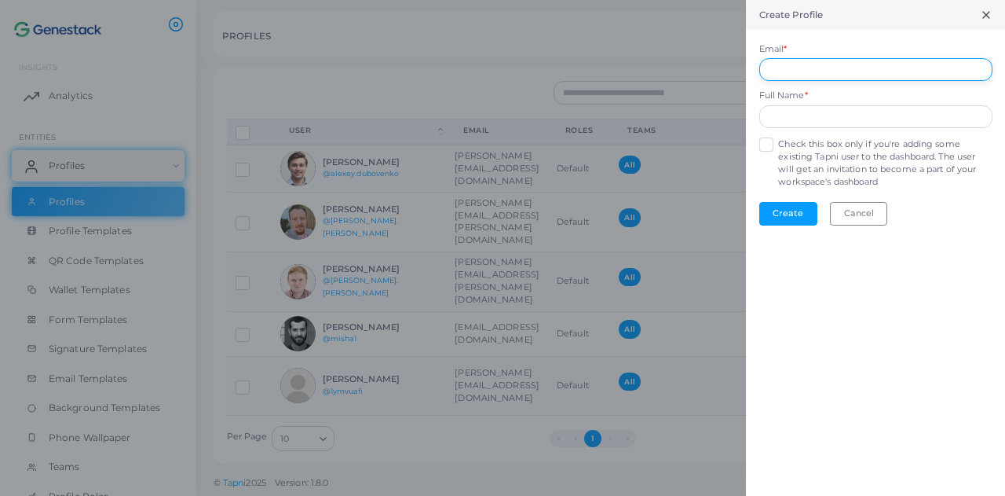
click at [843, 59] on input "Email *" at bounding box center [876, 70] width 233 height 24
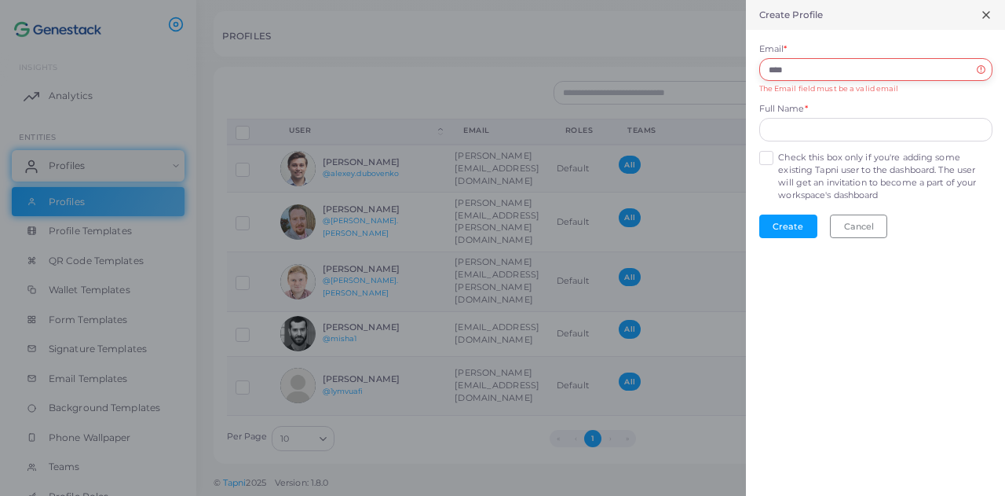
click at [824, 64] on input "****" at bounding box center [876, 70] width 233 height 24
type input "*"
paste input "**********"
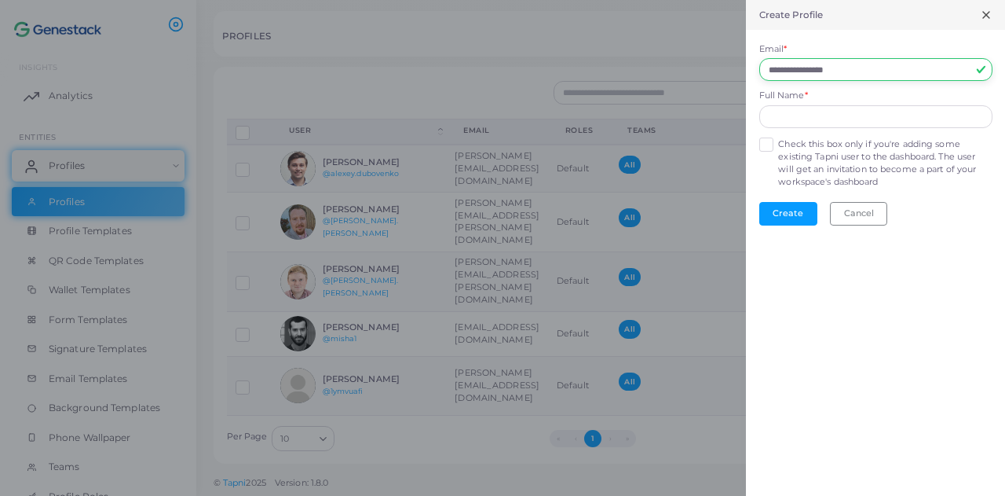
type input "**********"
click at [833, 123] on input "text" at bounding box center [876, 117] width 233 height 24
type input "****"
click at [774, 139] on div "Check this box only if you're adding some existing Tapni user to the dashboard.…" at bounding box center [876, 163] width 233 height 52
click at [778, 145] on label "Check this box only if you're adding some existing Tapni user to the dashboard.…" at bounding box center [885, 163] width 214 height 50
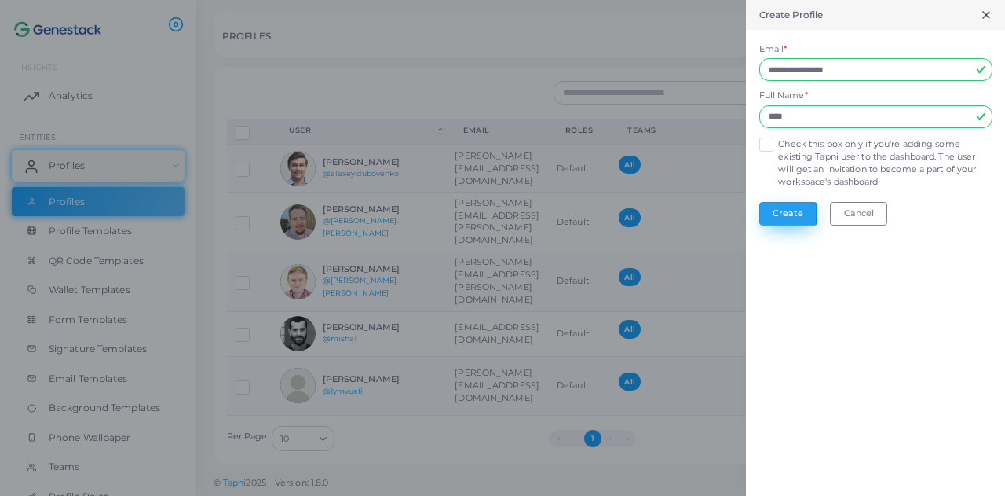
click at [786, 222] on button "Create" at bounding box center [789, 214] width 58 height 24
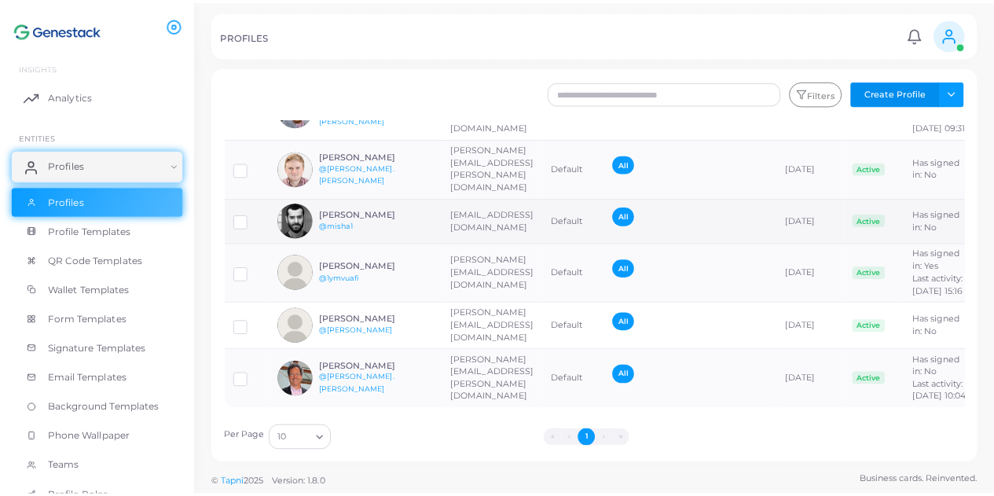
scroll to position [179, 0]
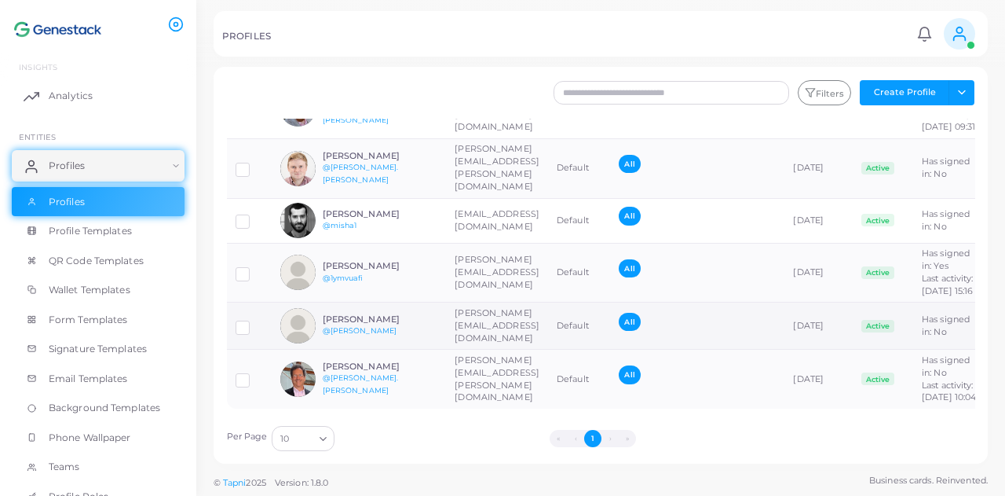
click at [548, 302] on td "[PERSON_NAME][EMAIL_ADDRESS][DOMAIN_NAME]" at bounding box center [497, 325] width 102 height 47
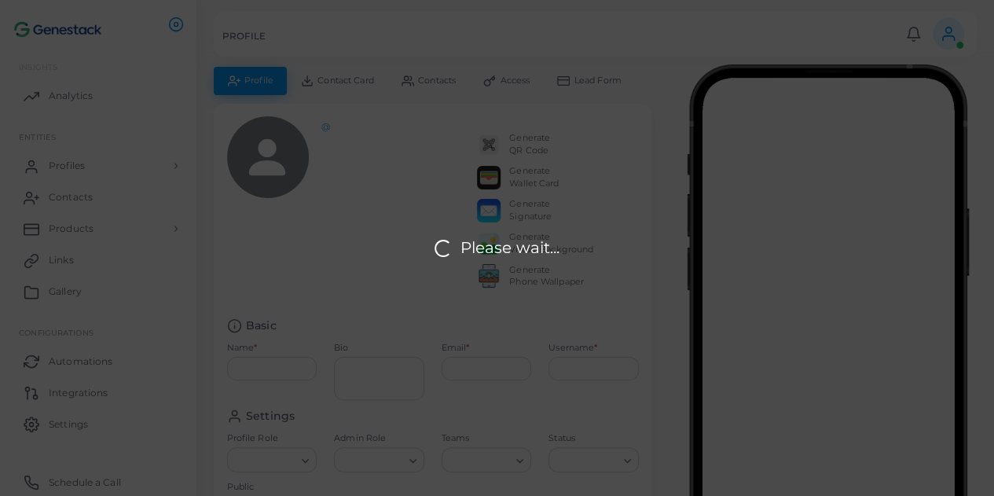
type input "****"
type input "**********"
type input "*******"
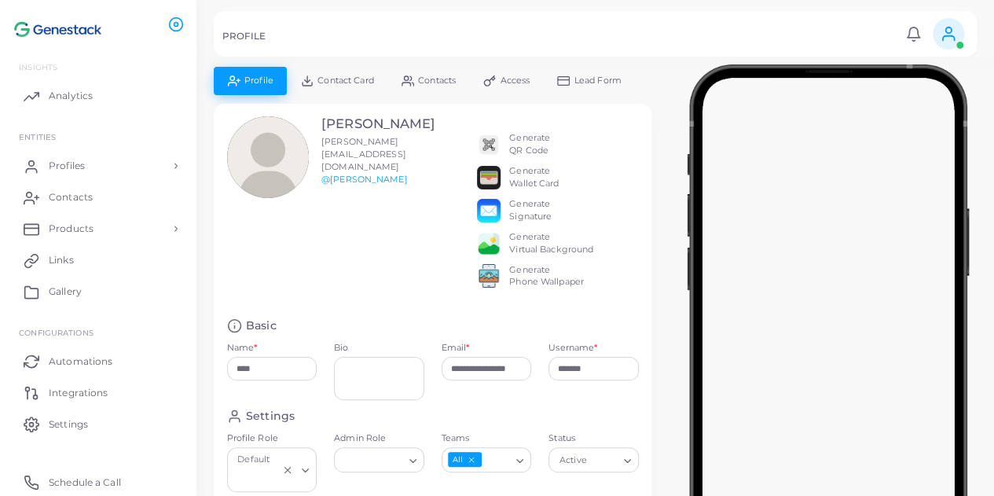
click at [517, 90] on link "Access" at bounding box center [507, 80] width 74 height 27
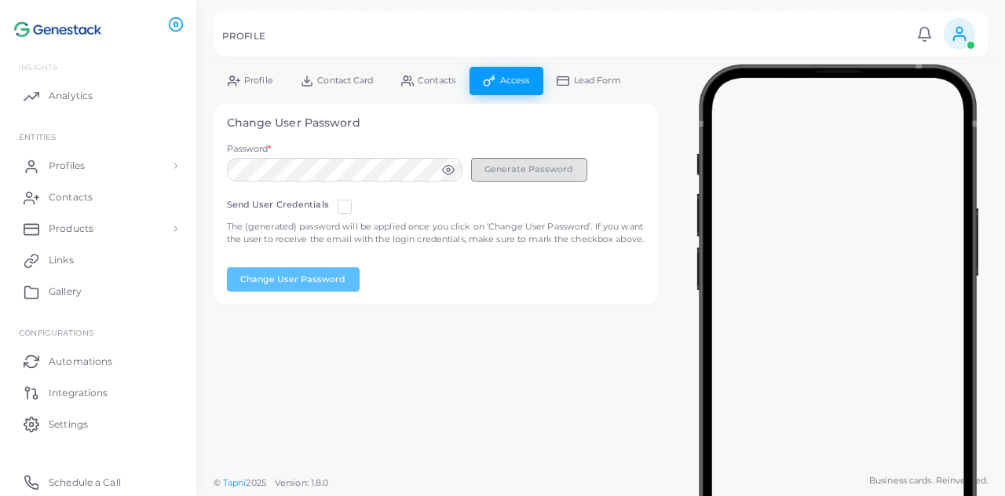
click at [504, 170] on button "Generate Password" at bounding box center [529, 170] width 116 height 24
click at [451, 166] on icon at bounding box center [448, 169] width 12 height 9
click at [357, 200] on label at bounding box center [357, 200] width 0 height 0
click at [316, 183] on div "Password * Generate Password" at bounding box center [436, 166] width 436 height 47
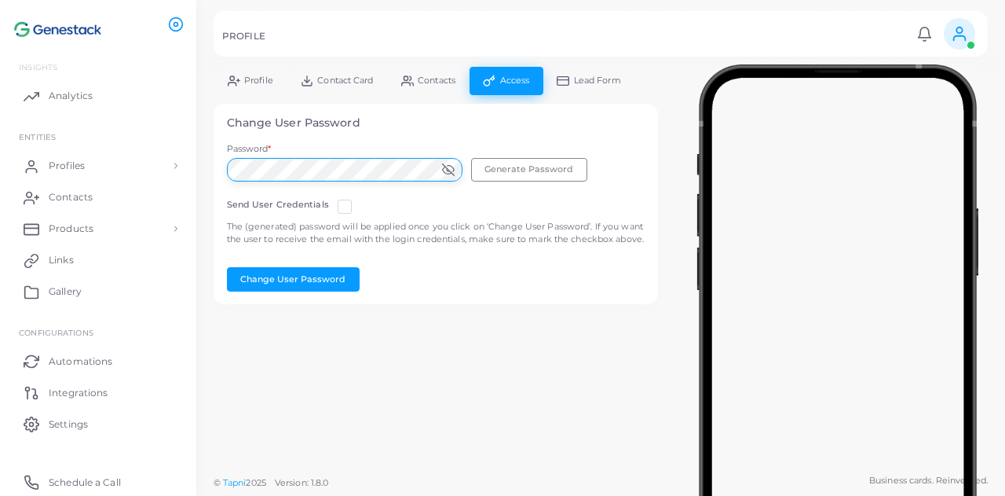
click at [198, 160] on div "**********" at bounding box center [600, 233] width 809 height 467
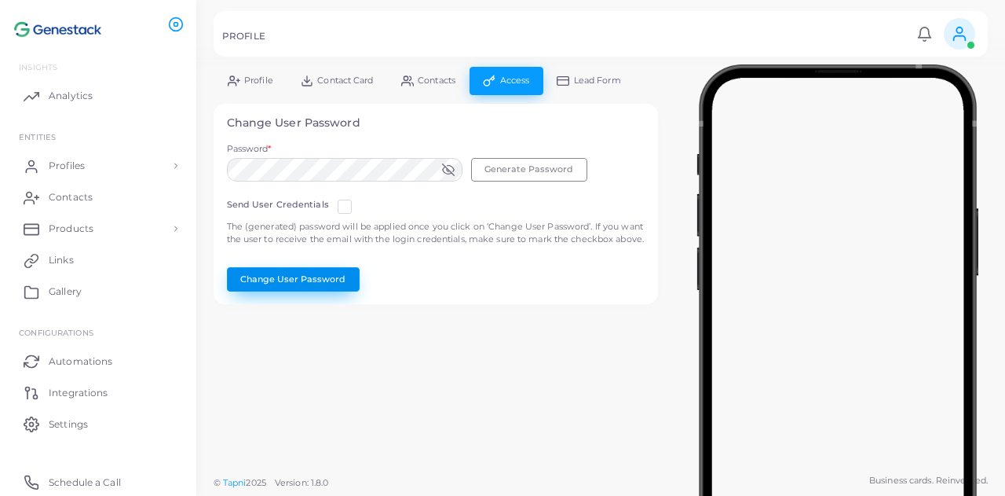
click at [308, 291] on button "Change User Password" at bounding box center [293, 279] width 133 height 24
click at [357, 200] on label at bounding box center [357, 200] width 0 height 0
click at [418, 82] on span "Contacts" at bounding box center [437, 80] width 38 height 9
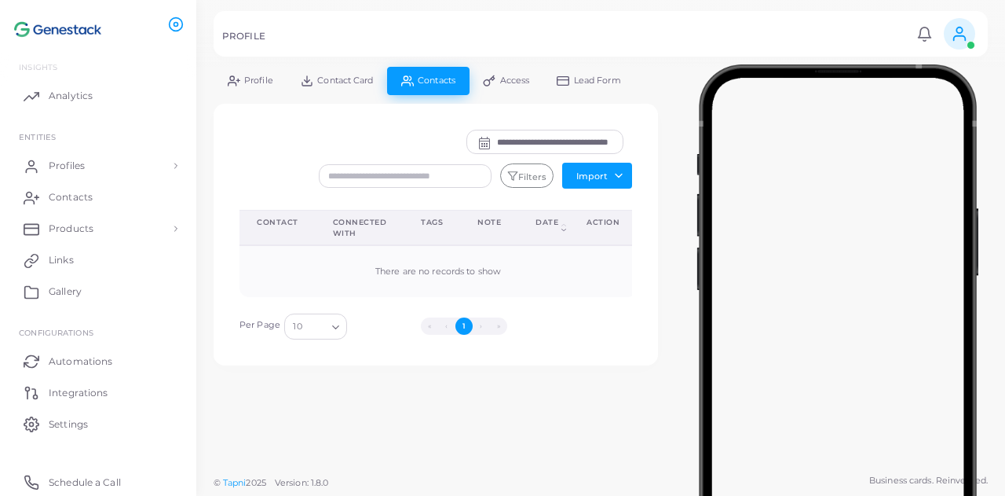
click at [237, 84] on icon at bounding box center [234, 81] width 13 height 13
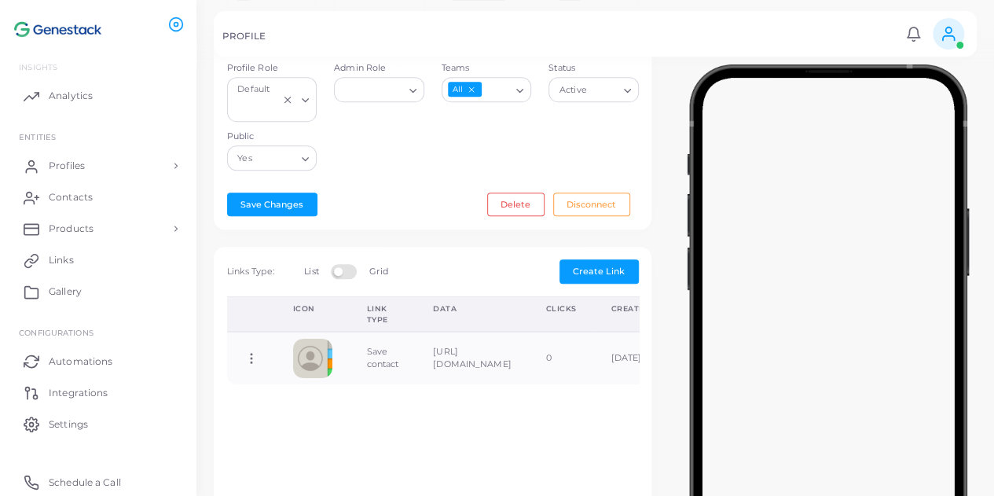
scroll to position [421, 0]
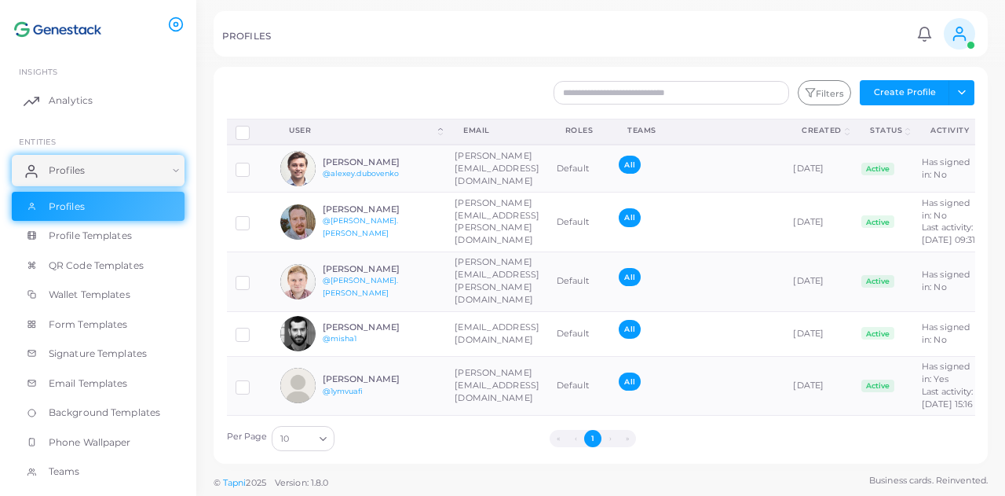
click at [954, 35] on icon at bounding box center [959, 33] width 17 height 17
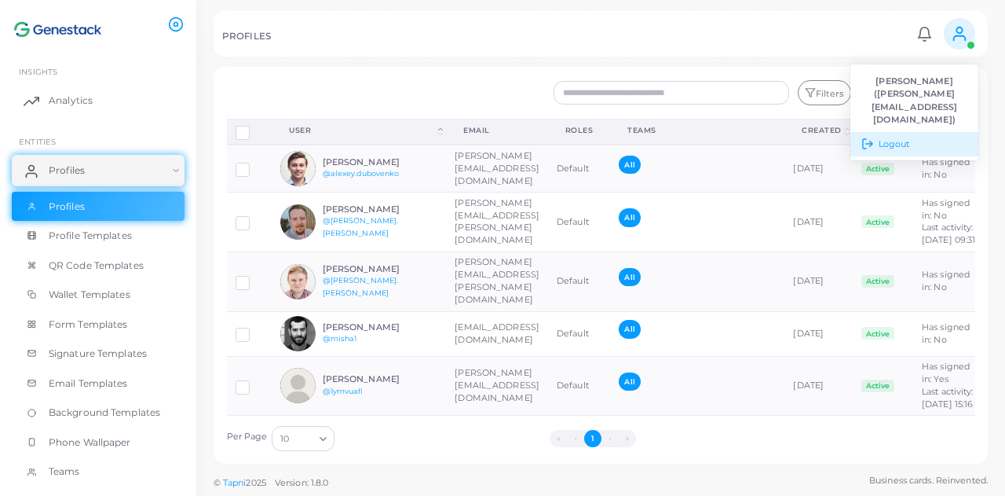
click at [898, 137] on span "Logout" at bounding box center [894, 143] width 31 height 13
